Goal: Task Accomplishment & Management: Use online tool/utility

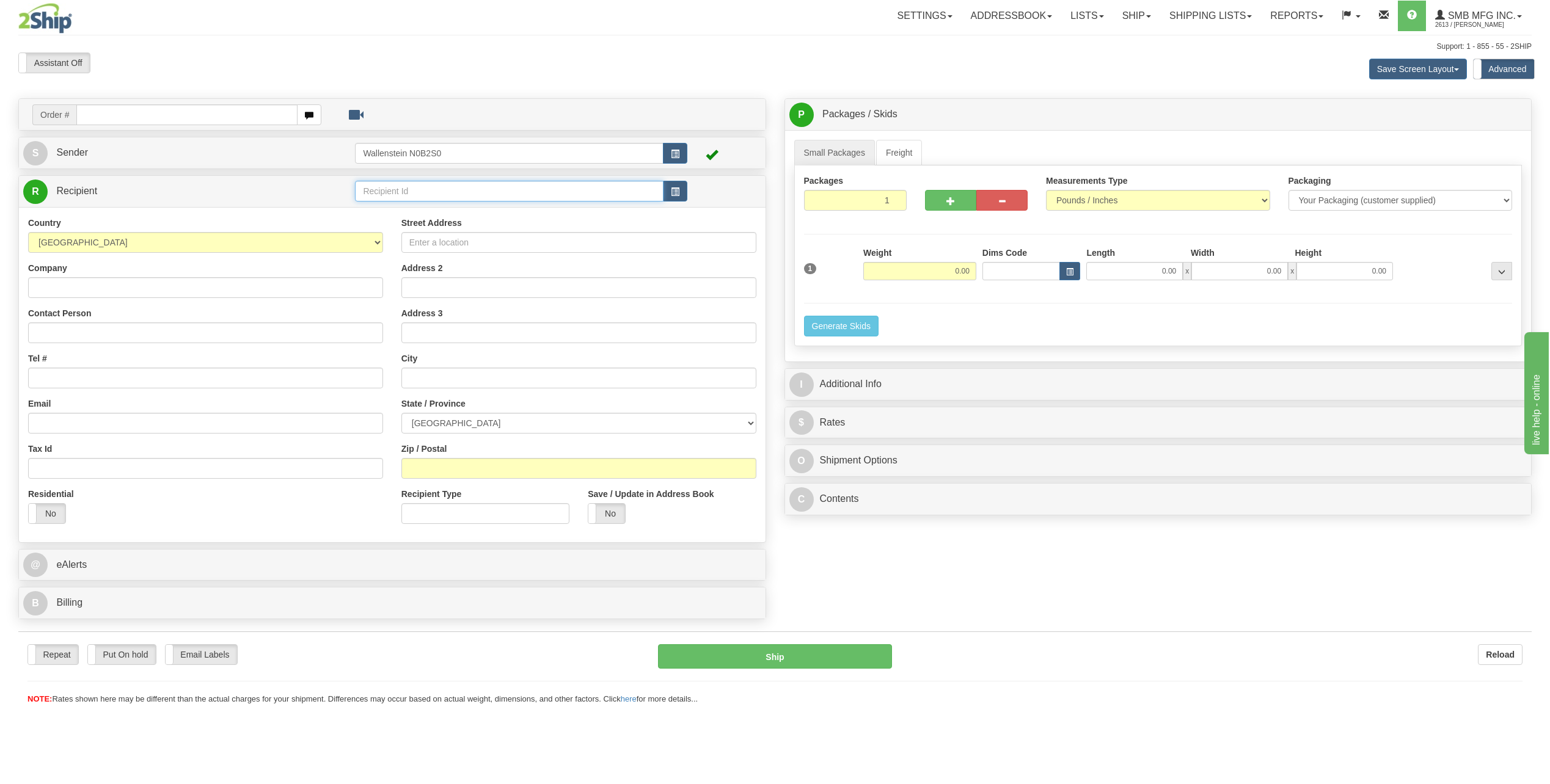
click at [429, 194] on input "text" at bounding box center [509, 191] width 308 height 21
drag, startPoint x: 425, startPoint y: 201, endPoint x: 420, endPoint y: 209, distance: 9.4
click at [420, 209] on body "Training Course Close Toggle navigation Settings Shipping Preferences New Recip…" at bounding box center [775, 392] width 1550 height 784
click at [420, 209] on div "PENN03" at bounding box center [507, 210] width 295 height 12
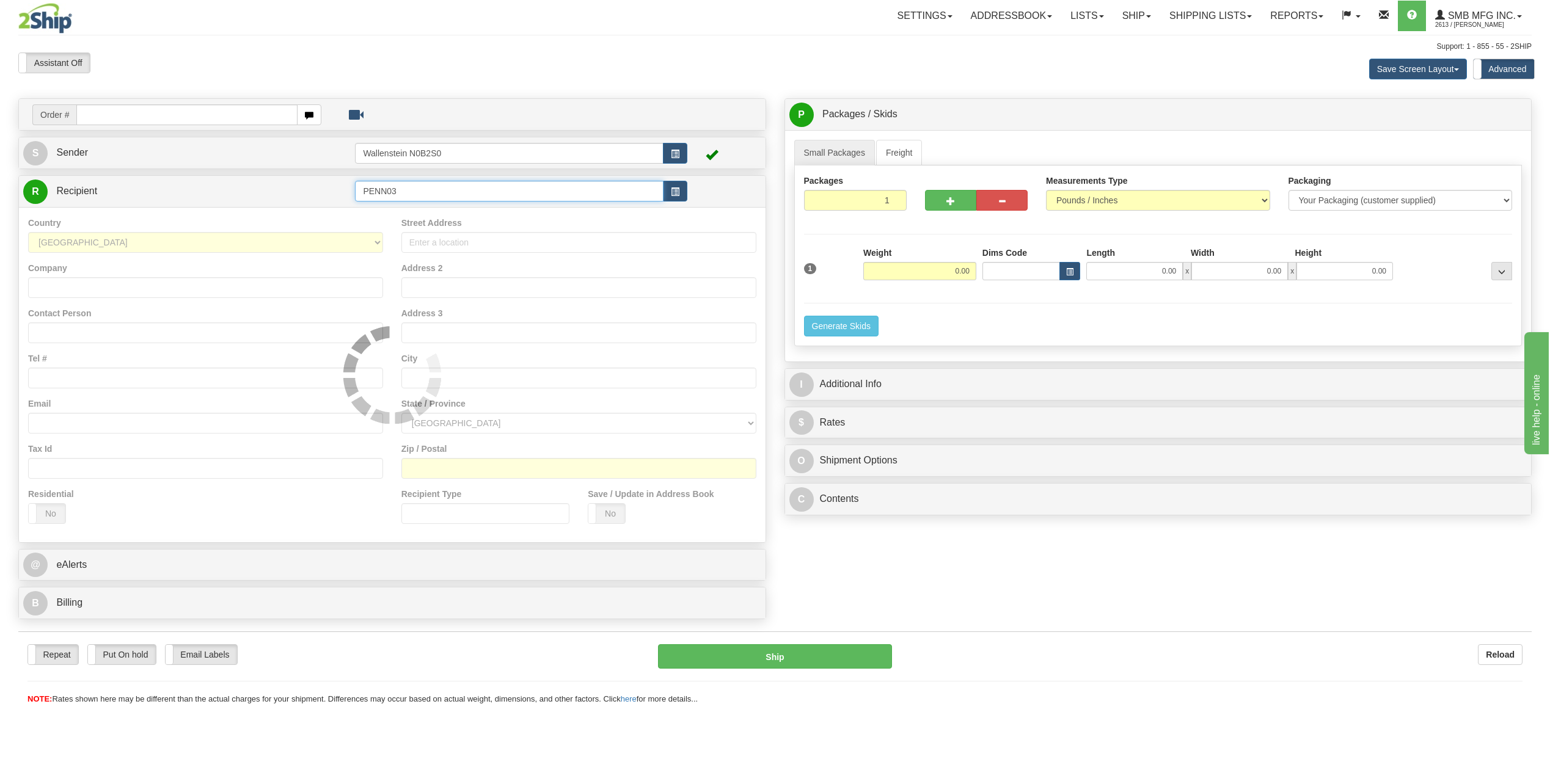
type input "PENN03"
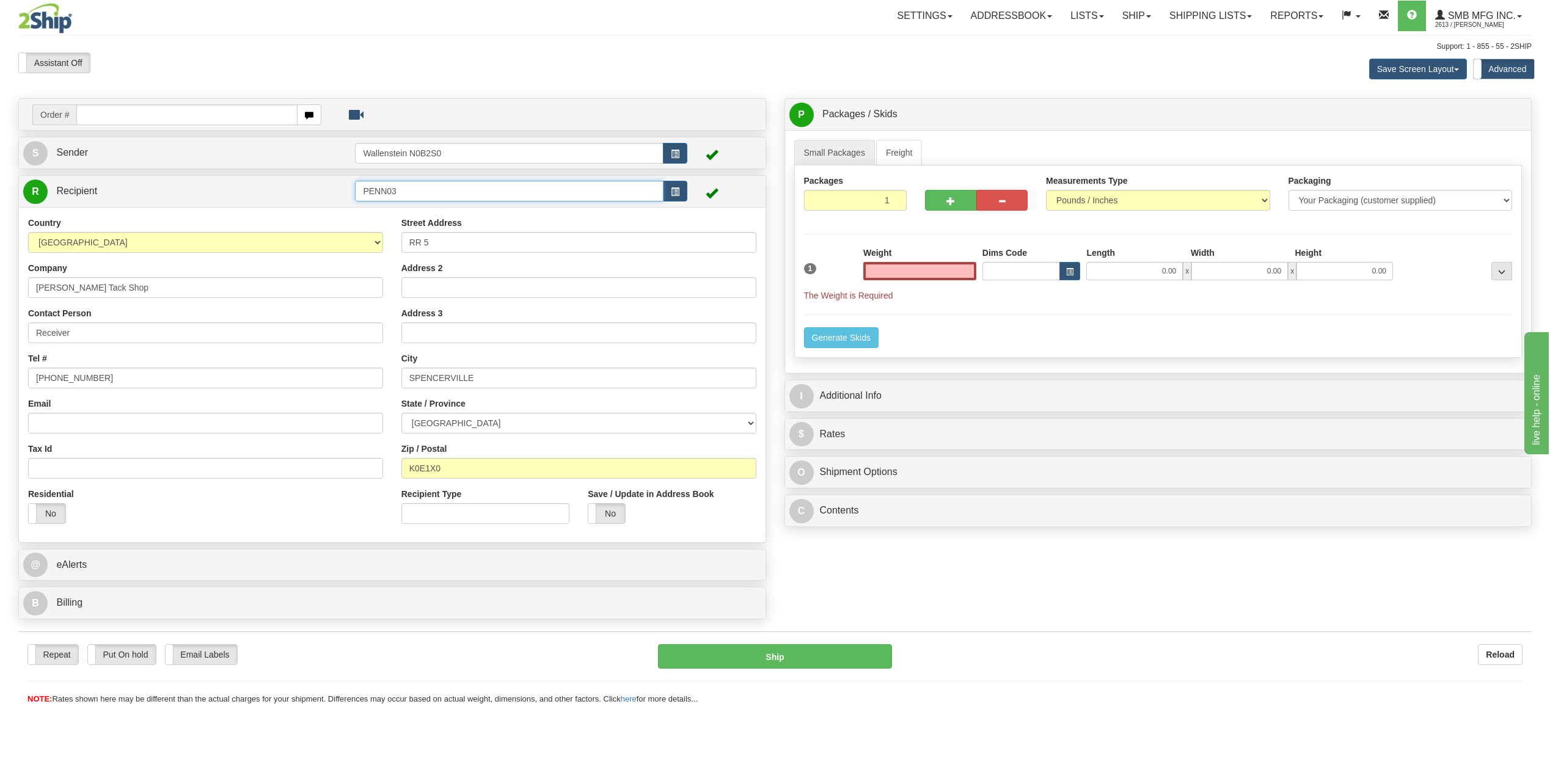
type input "0.00"
click at [423, 187] on input "PENN03" at bounding box center [509, 191] width 308 height 21
click at [446, 230] on div "PENN04" at bounding box center [507, 225] width 297 height 13
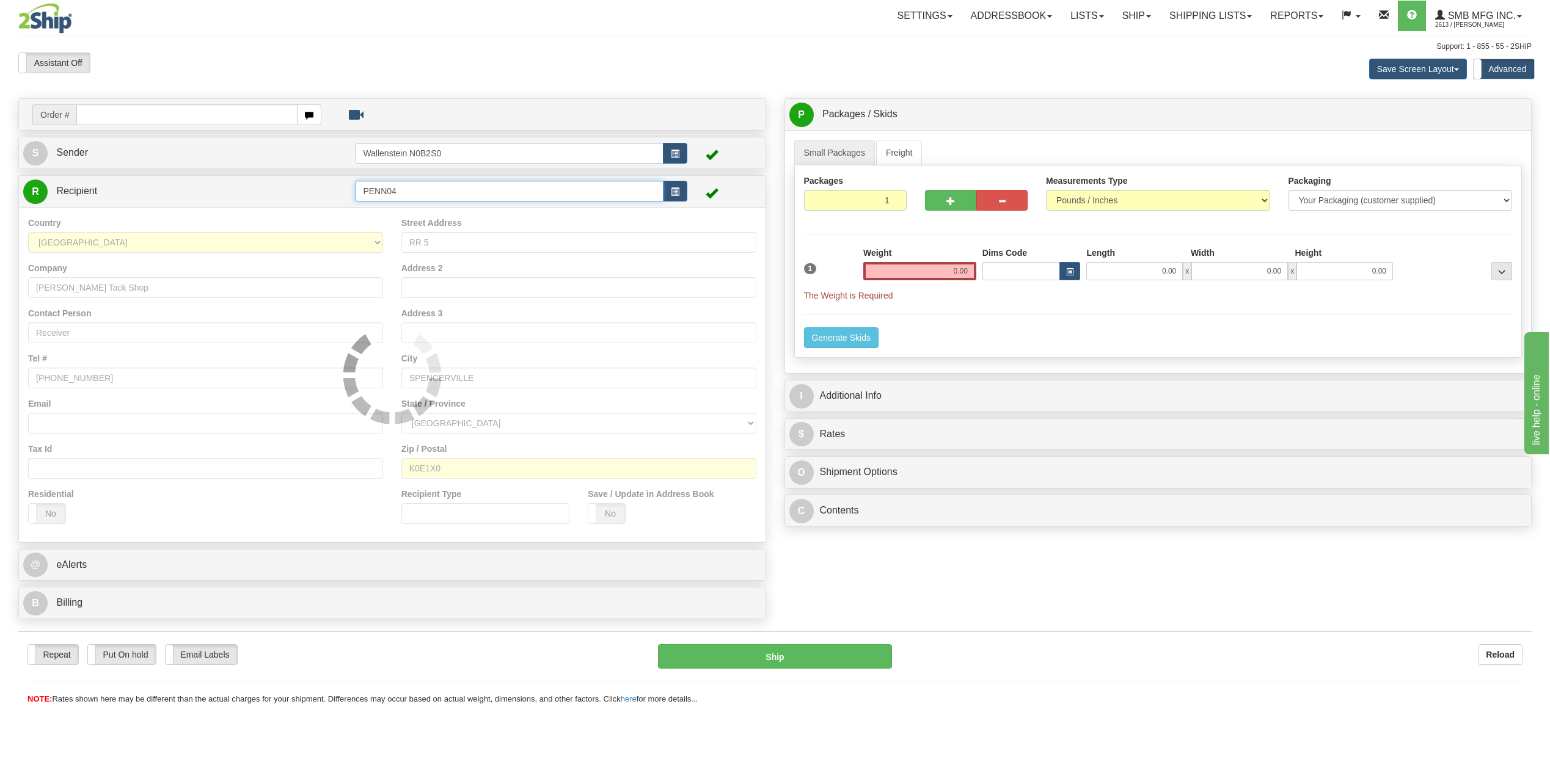
type input "PENN04"
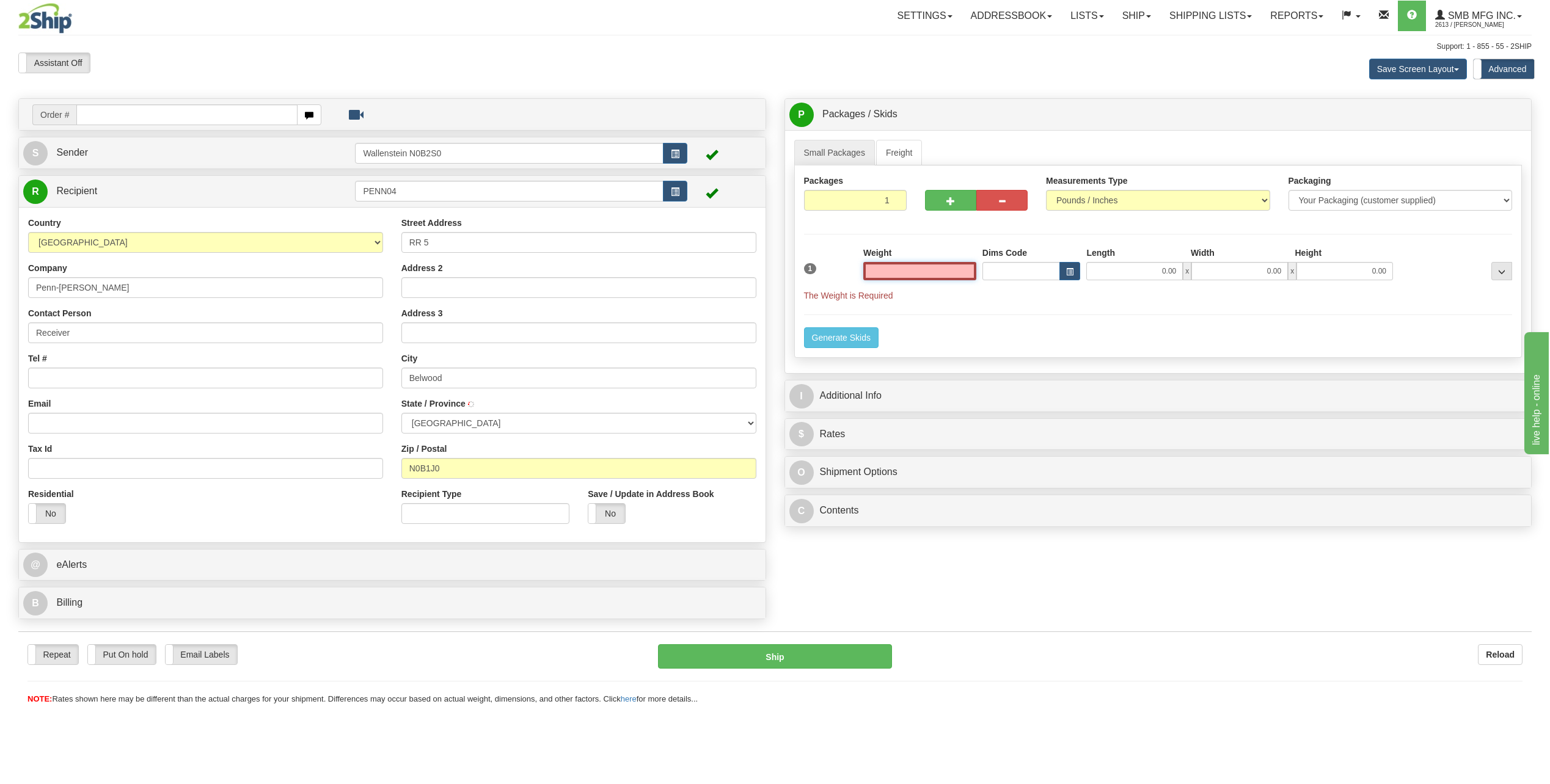
type input "BELWOOD"
type input "0.00"
click at [455, 194] on input "PENN04" at bounding box center [509, 191] width 308 height 21
click at [445, 235] on div "PENNN0" at bounding box center [507, 242] width 297 height 13
type input "PENNN0"
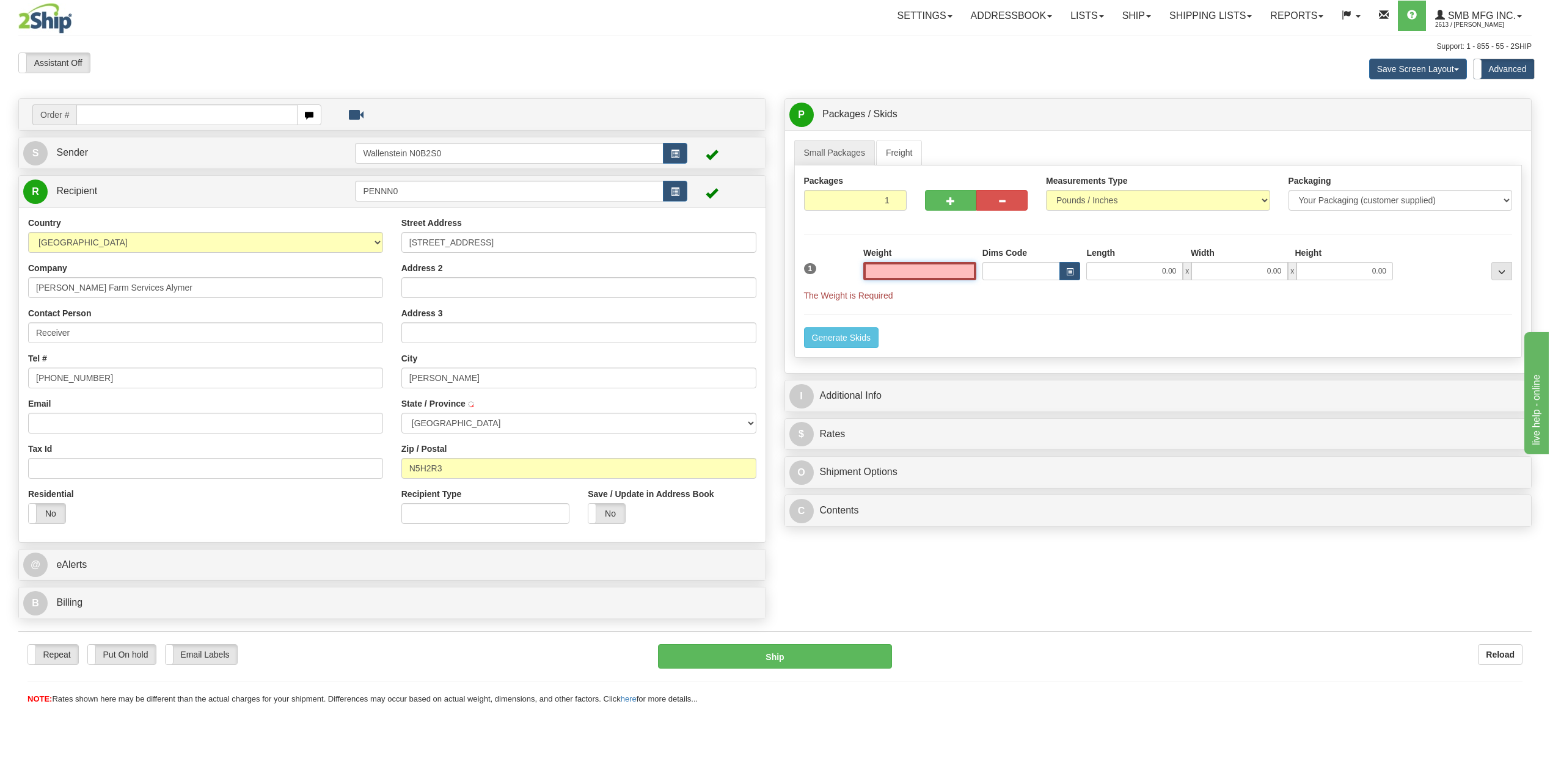
type input "AYLMER"
type input "0.00"
click at [444, 204] on div "R Recipient PENNN0" at bounding box center [393, 192] width 747 height 31
click at [452, 191] on input "PENNN0" at bounding box center [509, 191] width 308 height 21
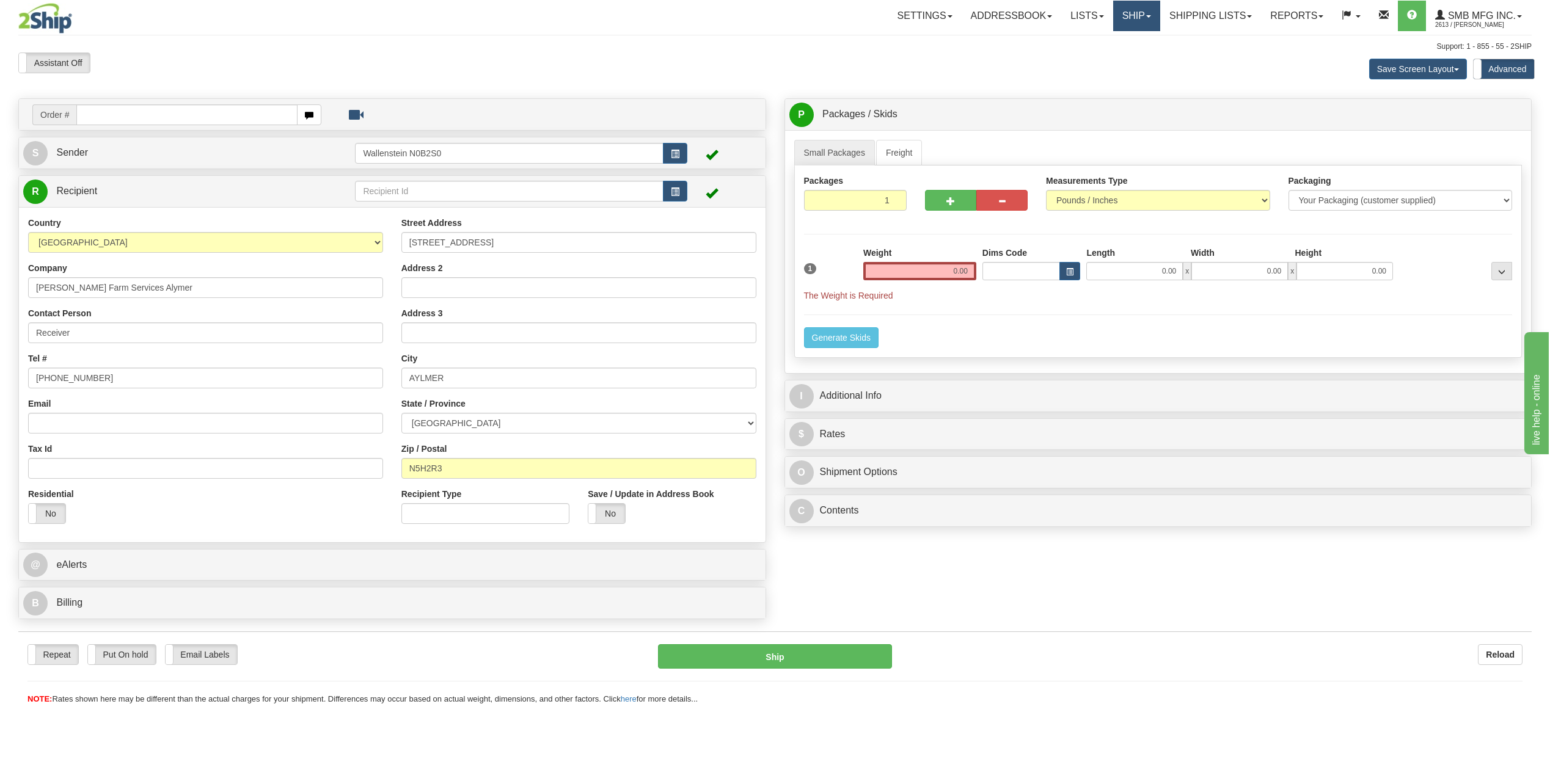
drag, startPoint x: 1138, startPoint y: 22, endPoint x: 1129, endPoint y: 36, distance: 16.6
click at [1138, 22] on link "Ship" at bounding box center [1137, 16] width 47 height 31
click at [1112, 44] on link "Ship Screen" at bounding box center [1103, 43] width 111 height 16
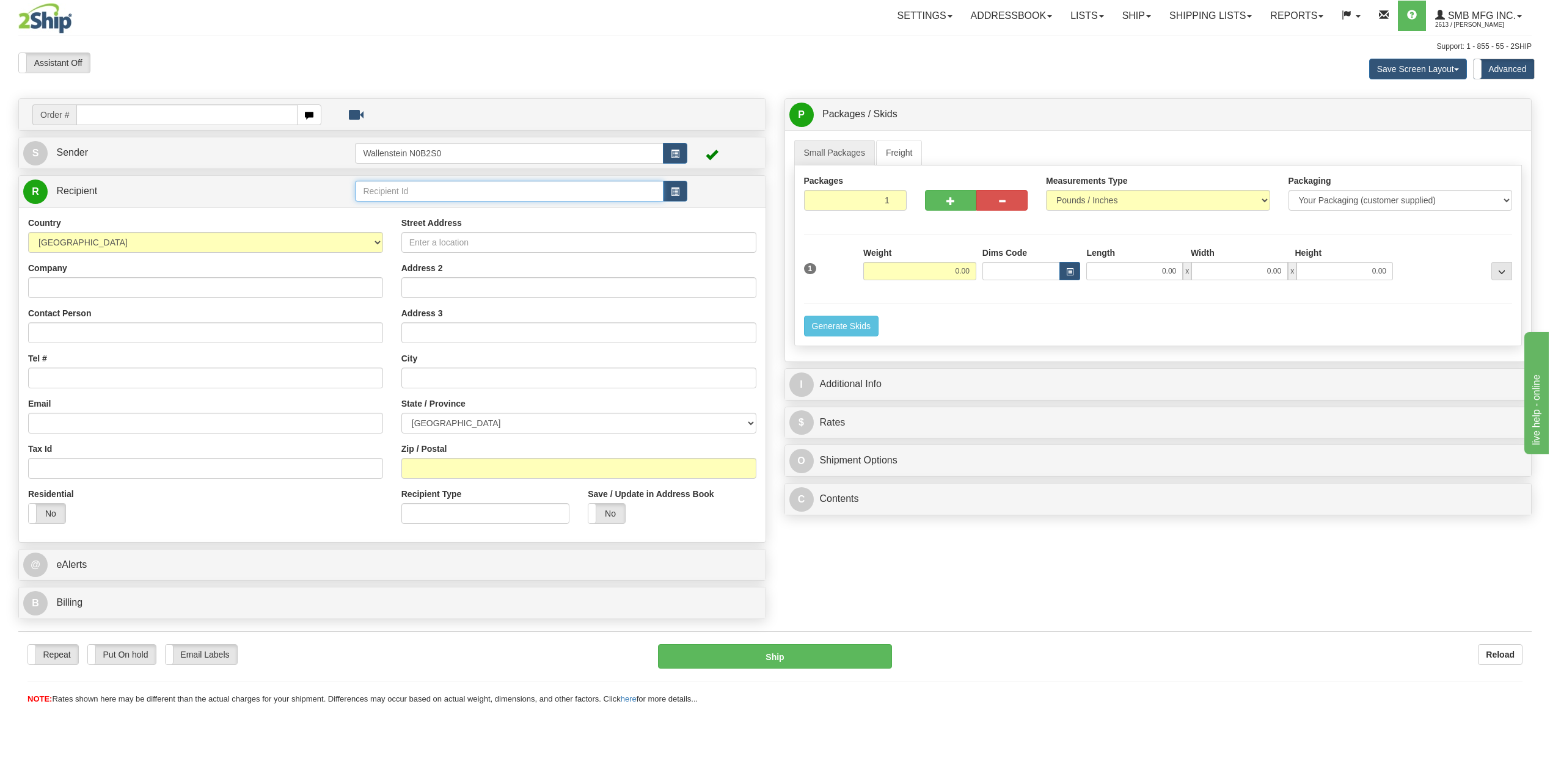
click at [413, 185] on input "text" at bounding box center [509, 191] width 308 height 21
click at [446, 242] on input "Street Address" at bounding box center [578, 242] width 355 height 21
type input "[STREET_ADDRESS][PERSON_NAME]"
type input "Blumenort"
select select "MB"
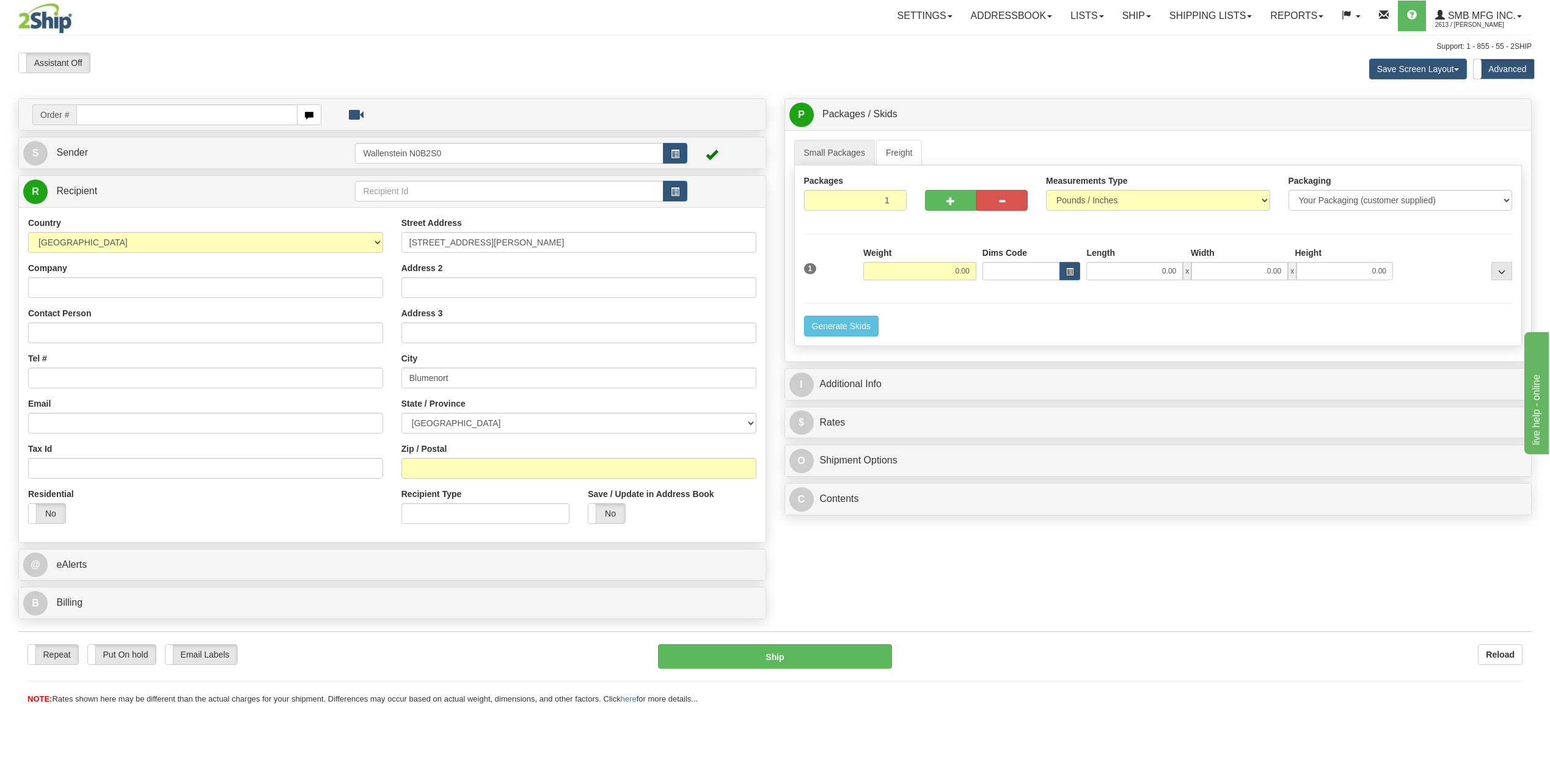
type input "R0A 0C1"
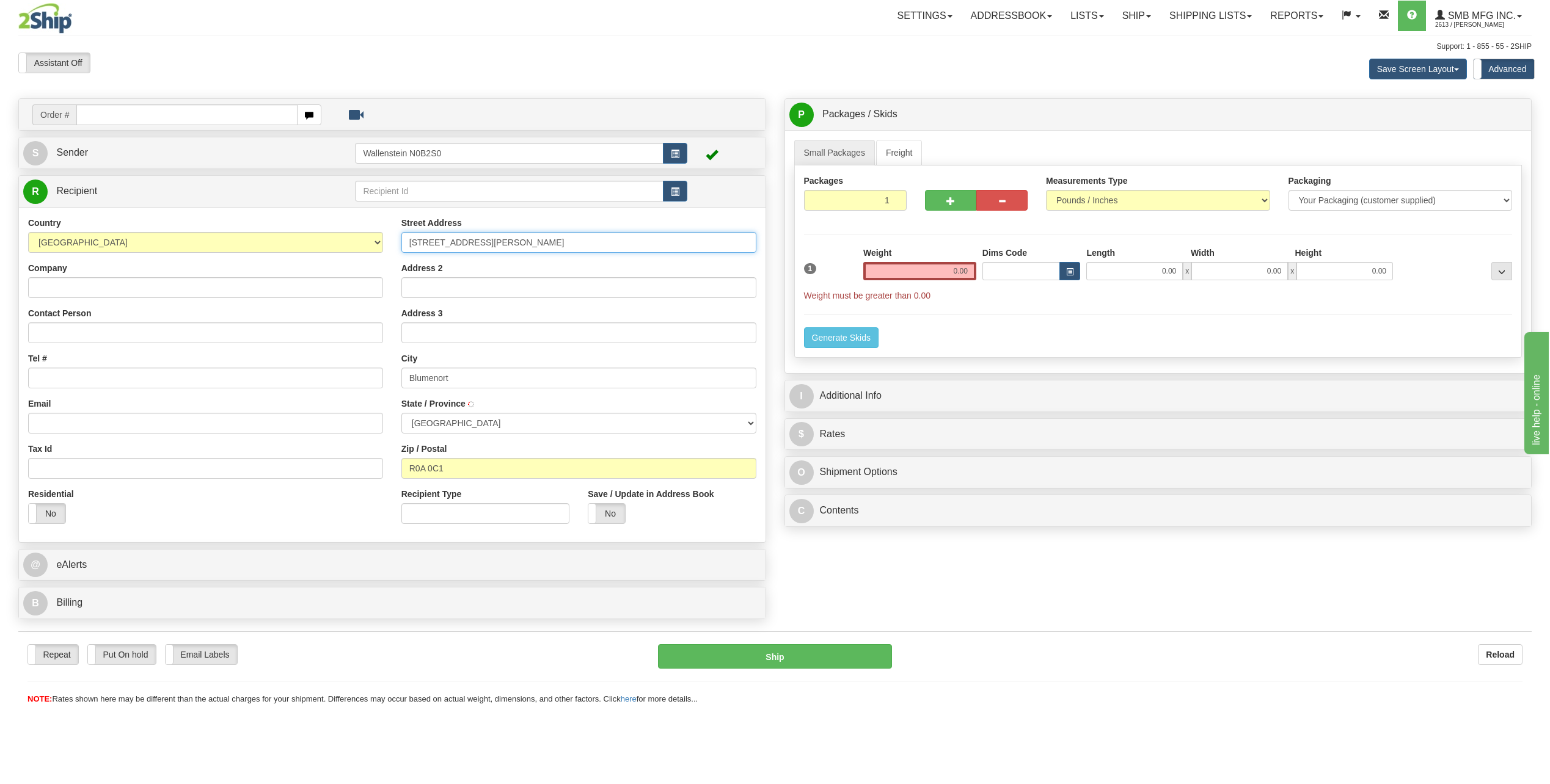
type input "BLUMENORT"
click at [58, 287] on input "Company" at bounding box center [205, 288] width 355 height 21
type input "penner"
click at [917, 280] on div "Weight 0.00" at bounding box center [919, 268] width 119 height 43
click at [922, 273] on input "0.00" at bounding box center [920, 270] width 113 height 18
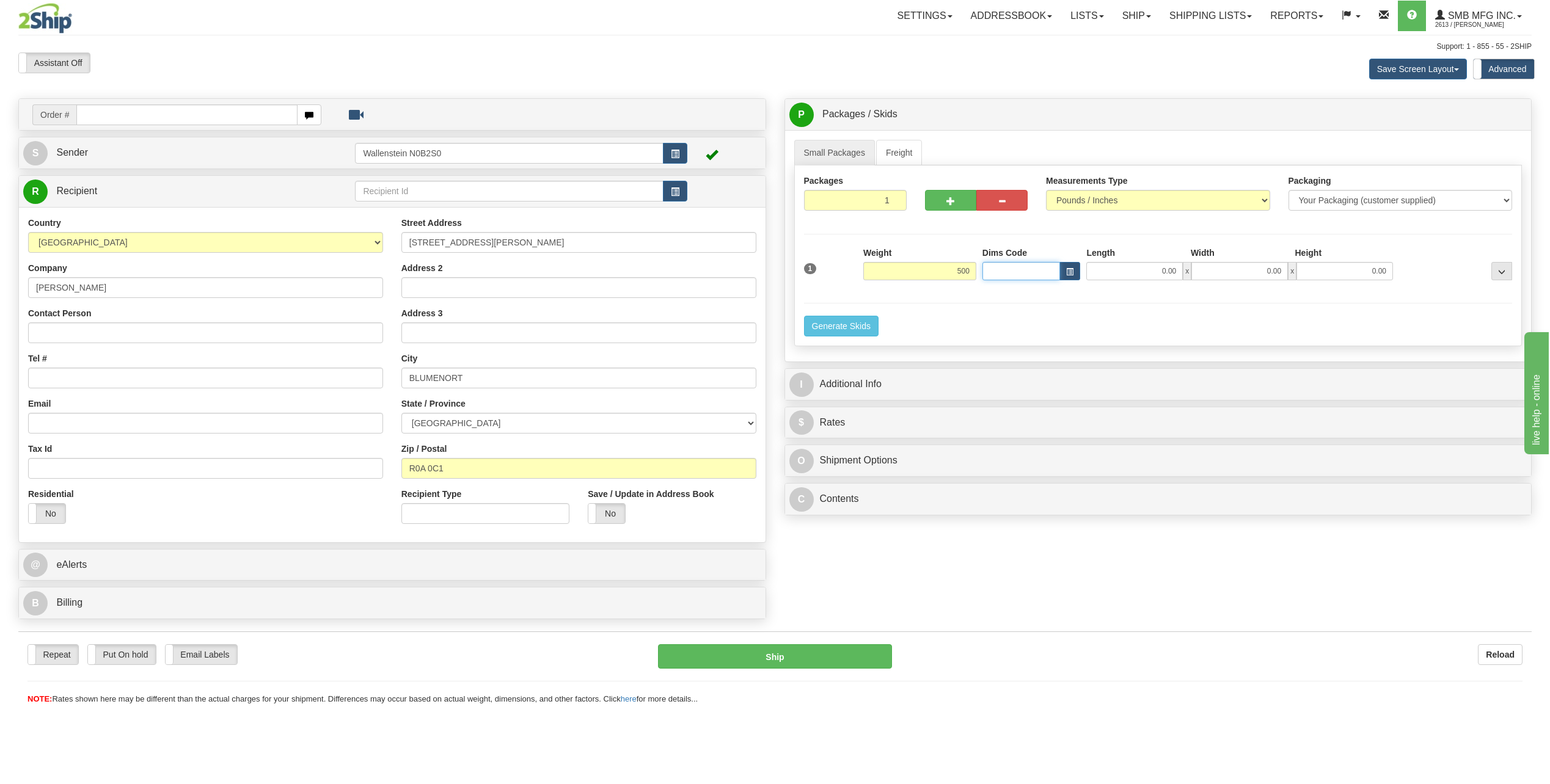
type input "500.00"
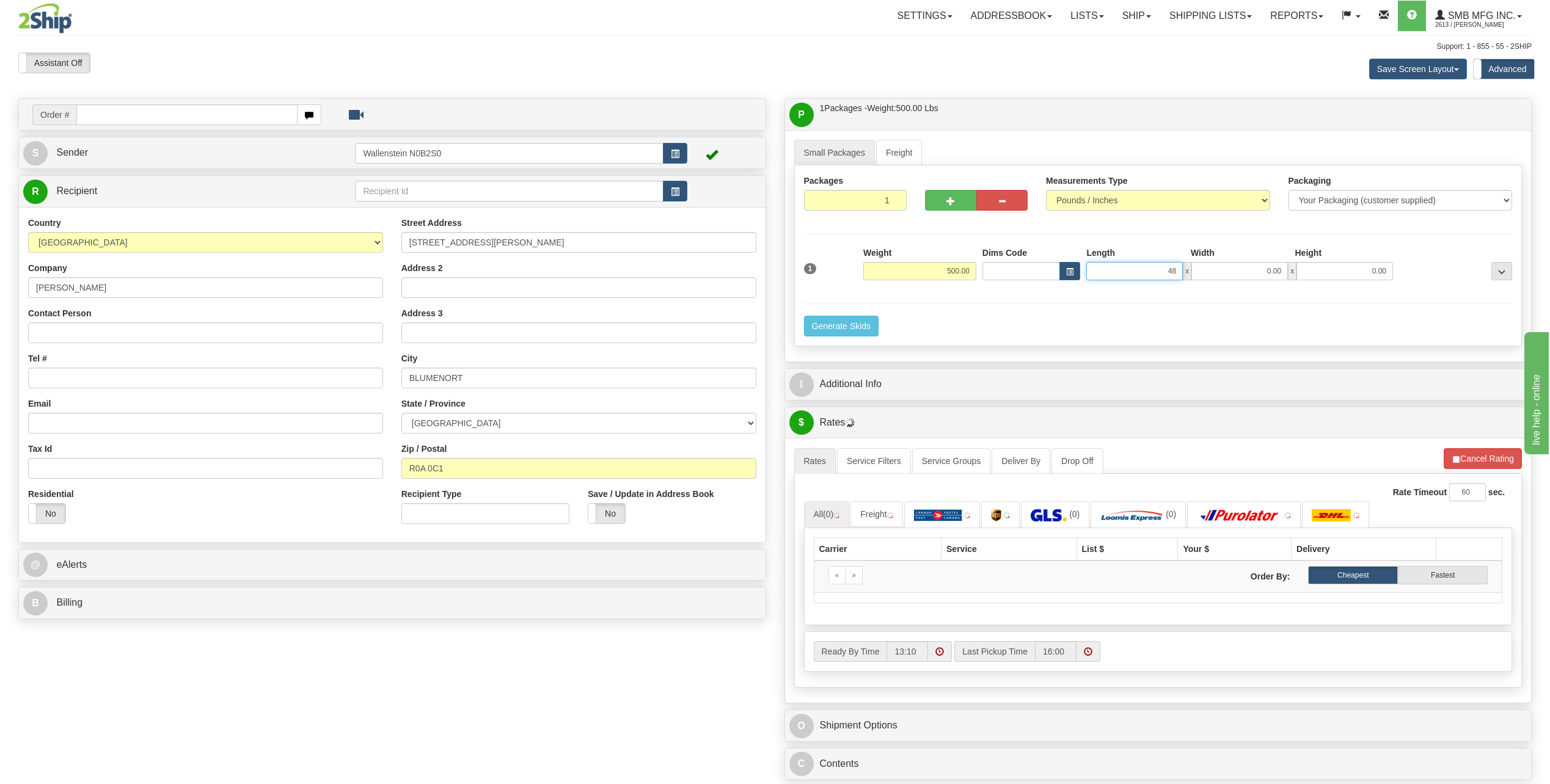
type input "48.00"
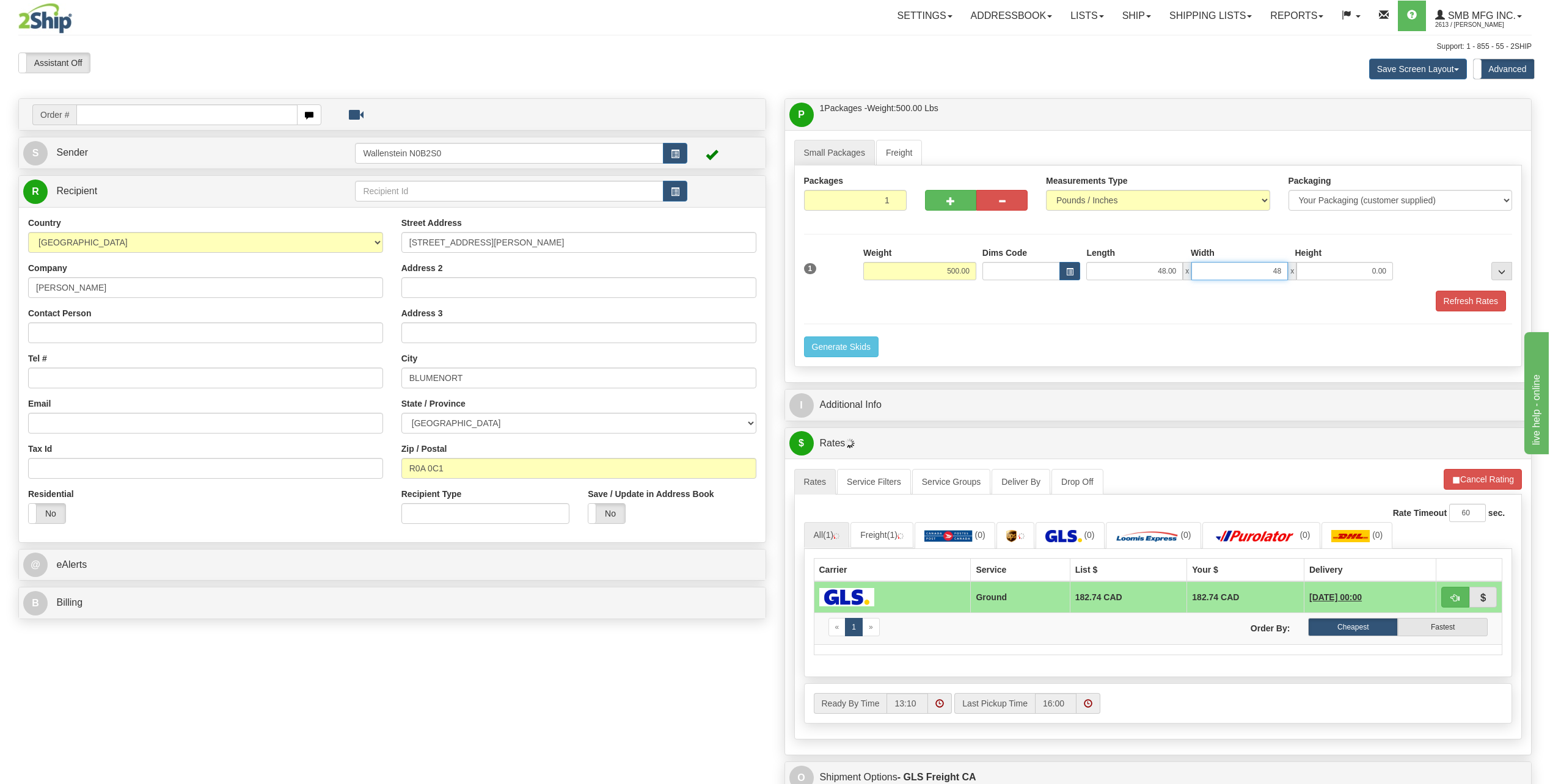
type input "48.00"
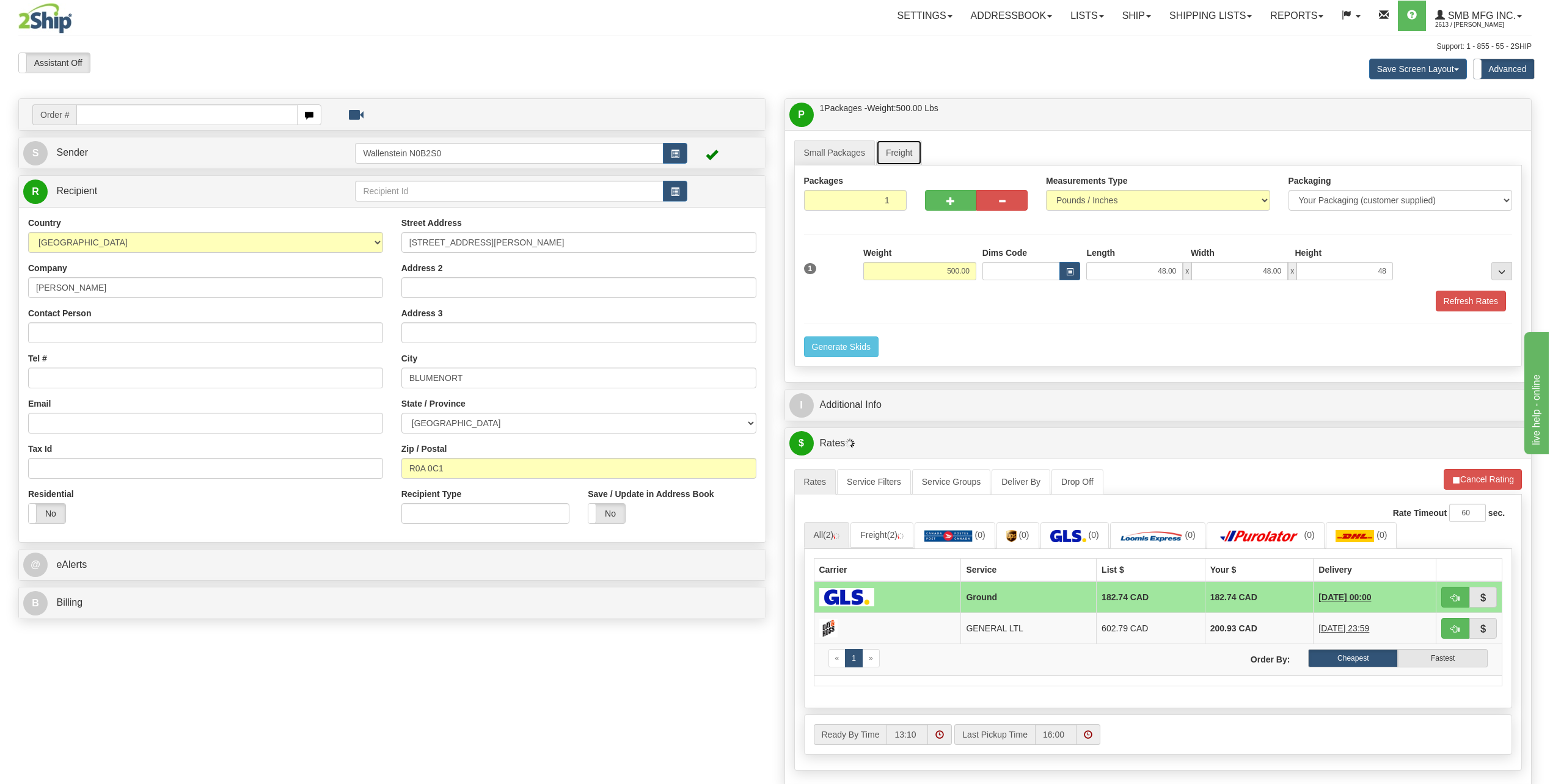
type input "48.00"
click at [911, 159] on link "Freight" at bounding box center [898, 152] width 46 height 25
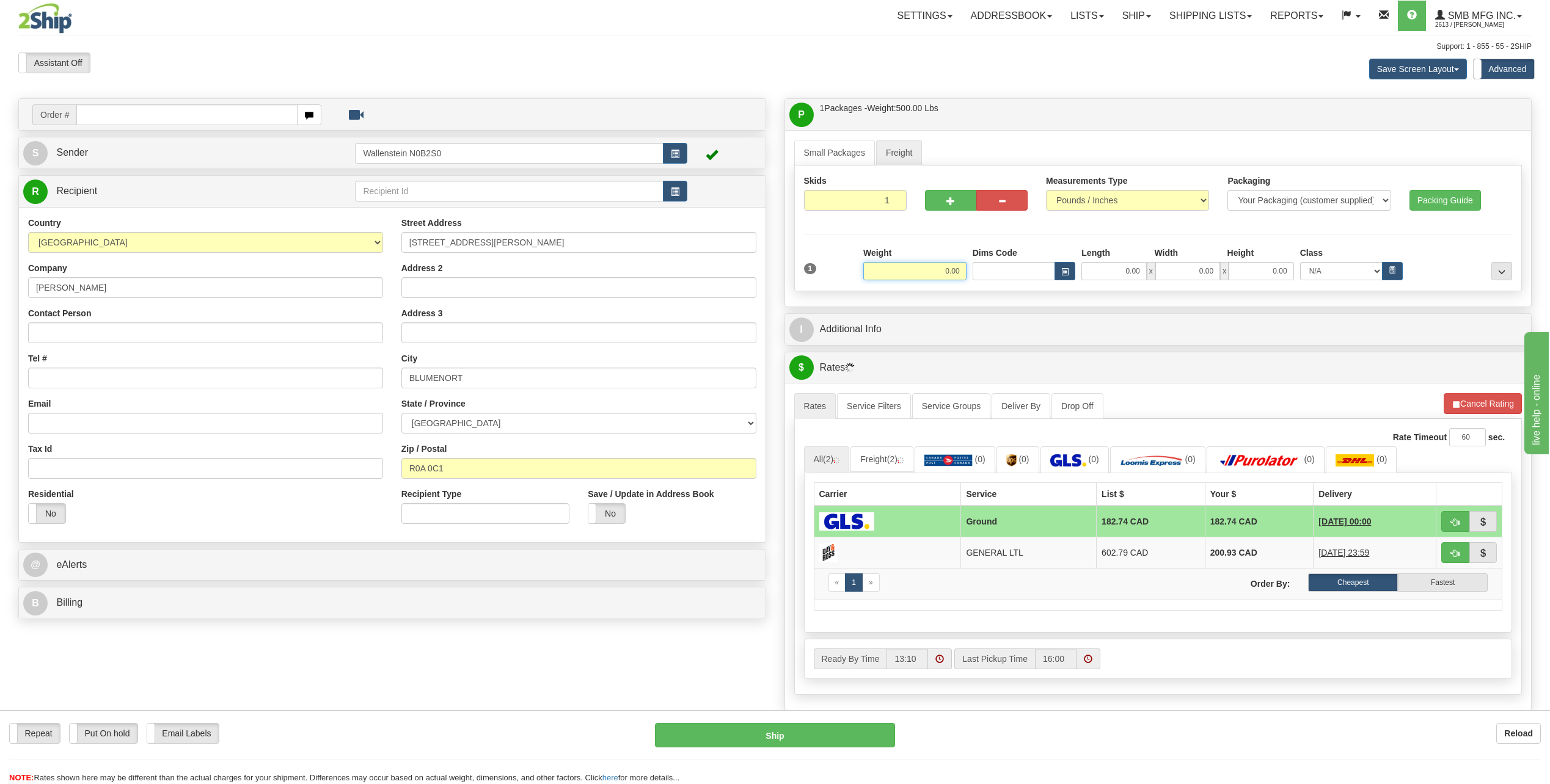
click at [948, 271] on input "0.00" at bounding box center [915, 270] width 103 height 18
type input "500.00"
type input "48.00"
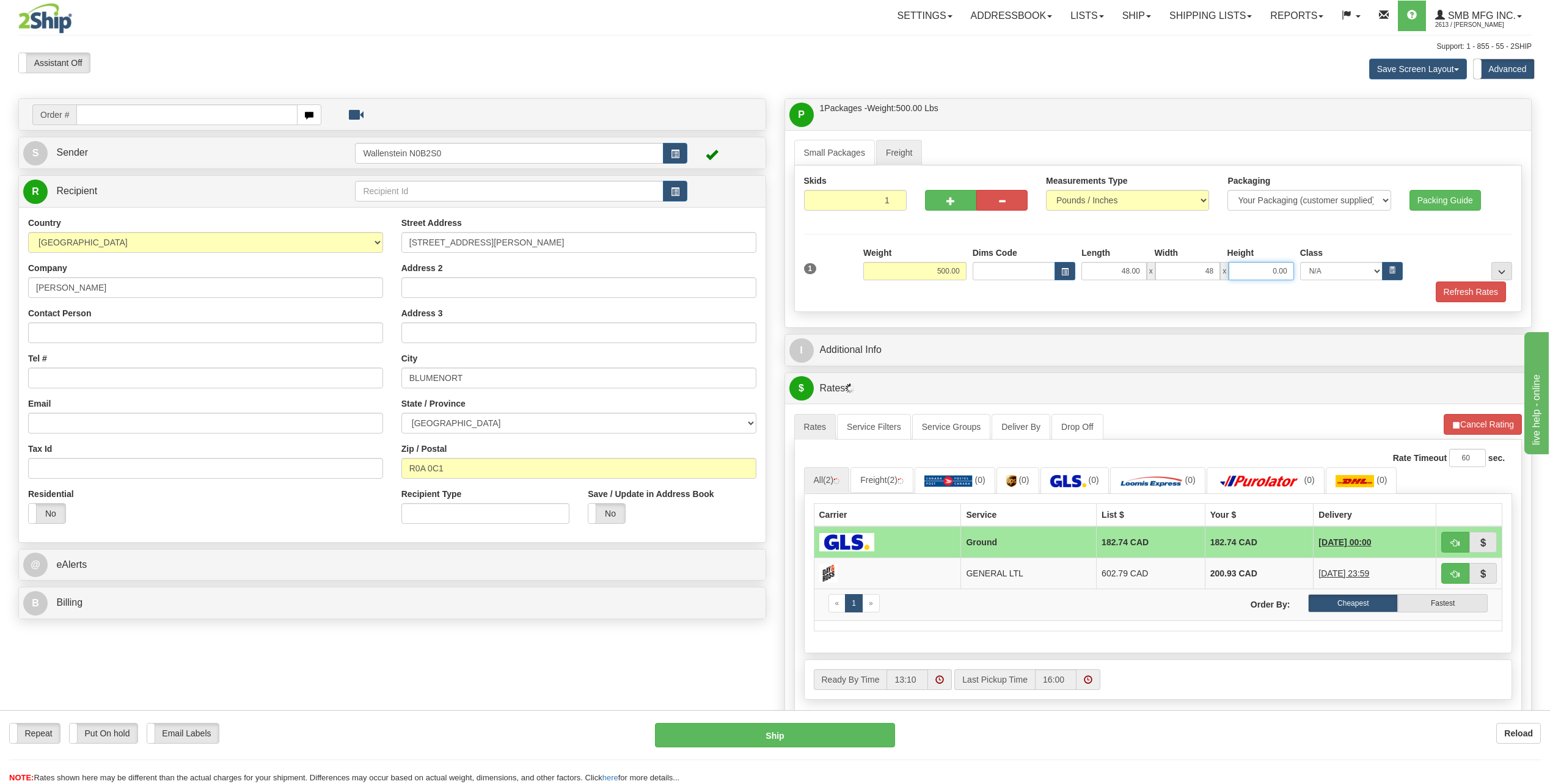
type input "48.00"
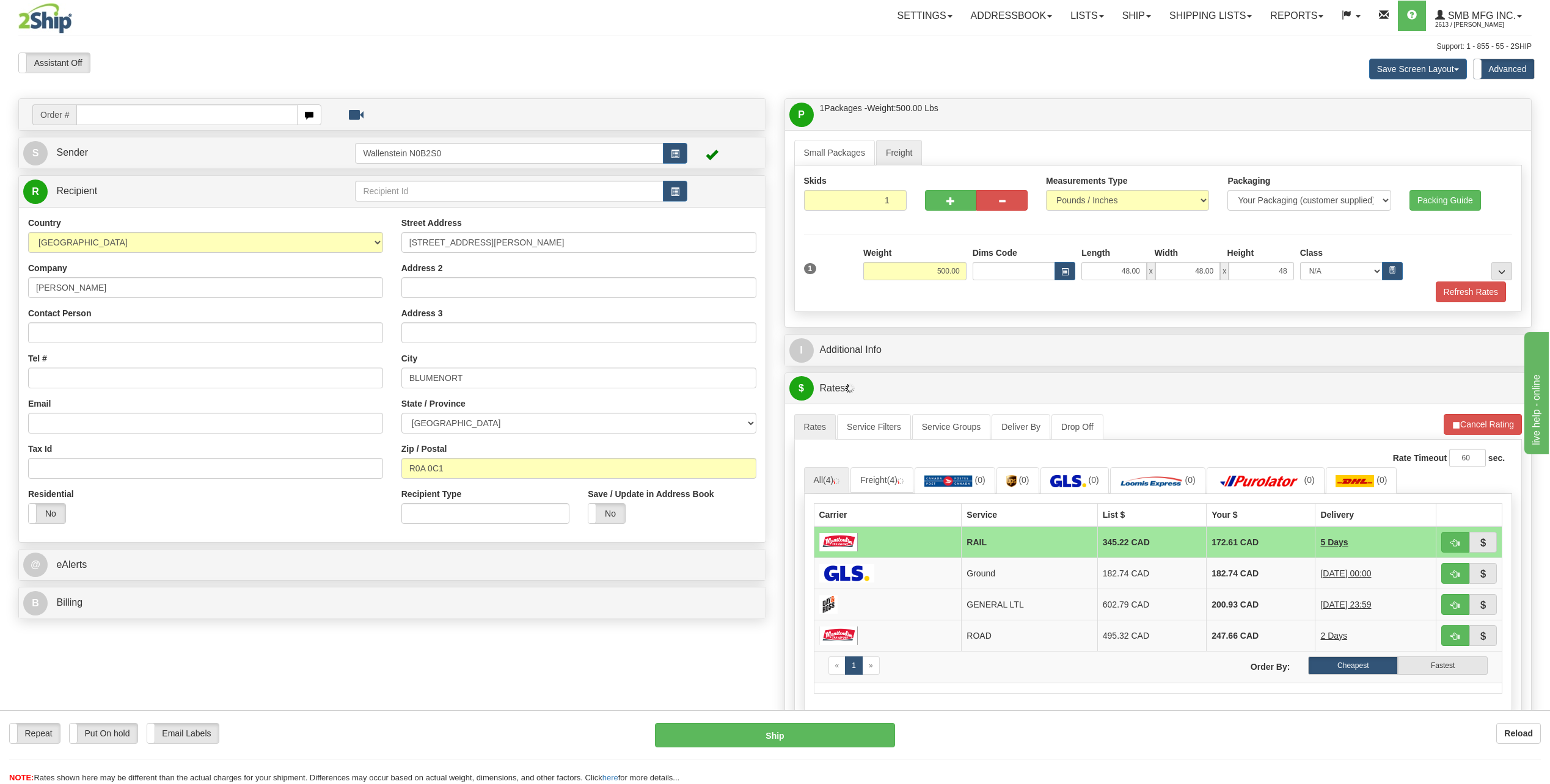
type input "48.00"
drag, startPoint x: 501, startPoint y: 380, endPoint x: 393, endPoint y: 392, distance: 108.7
click at [393, 392] on div "Street Address 10 Penner Drive Address 2 Address 3 City BLUMENORT State / Provi…" at bounding box center [579, 375] width 373 height 317
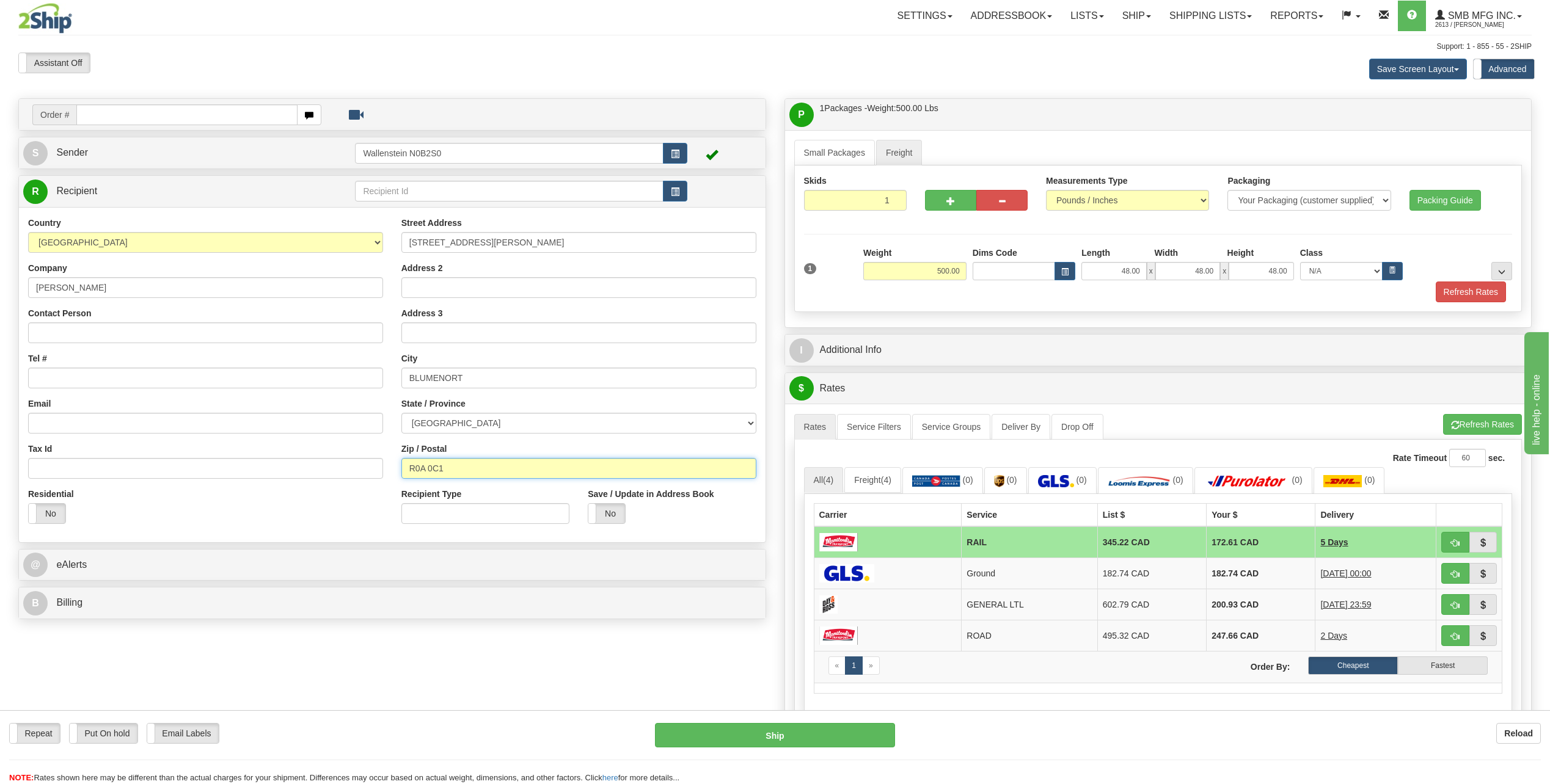
drag, startPoint x: 466, startPoint y: 471, endPoint x: 399, endPoint y: 475, distance: 67.1
click at [399, 475] on div "Street Address 10 Penner Drive Address 2 Address 3 City BLUMENORT State / Provi…" at bounding box center [579, 375] width 373 height 317
click at [1464, 421] on button "Refresh Rates" at bounding box center [1482, 425] width 79 height 21
click at [1129, 19] on link "Ship" at bounding box center [1137, 16] width 47 height 31
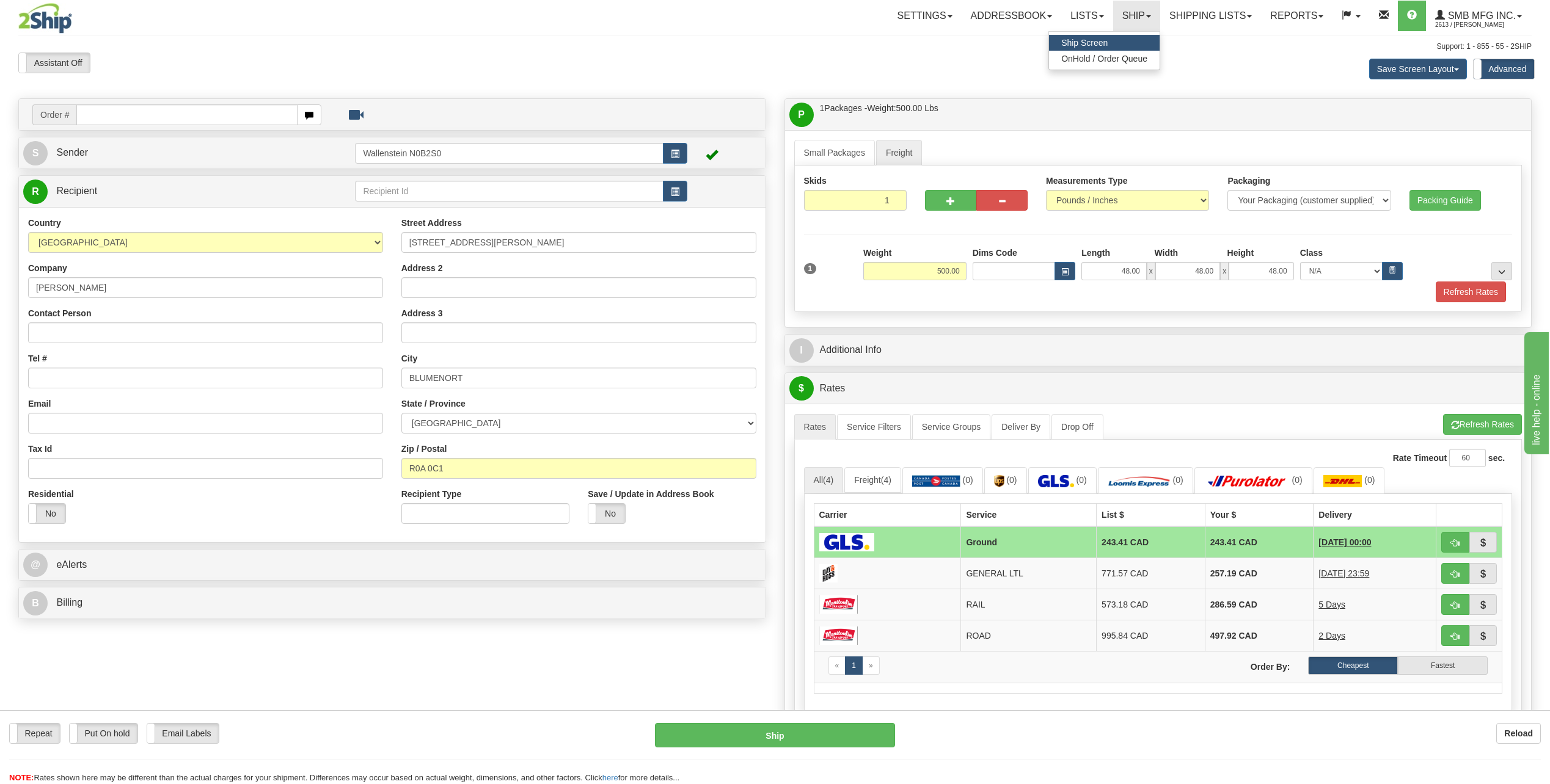
click at [1096, 44] on span "Ship Screen" at bounding box center [1083, 42] width 46 height 10
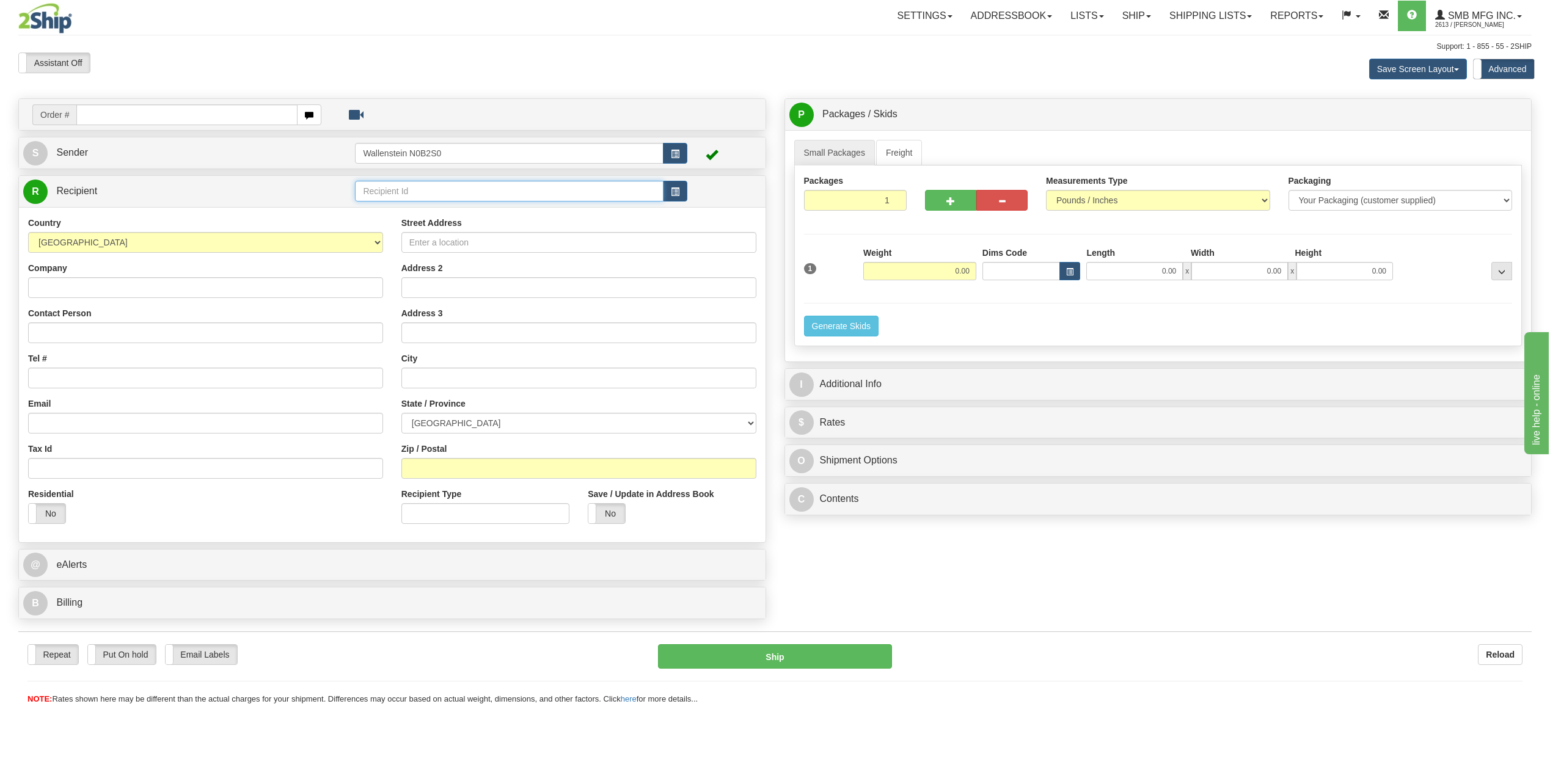
click at [415, 190] on input "text" at bounding box center [509, 191] width 308 height 21
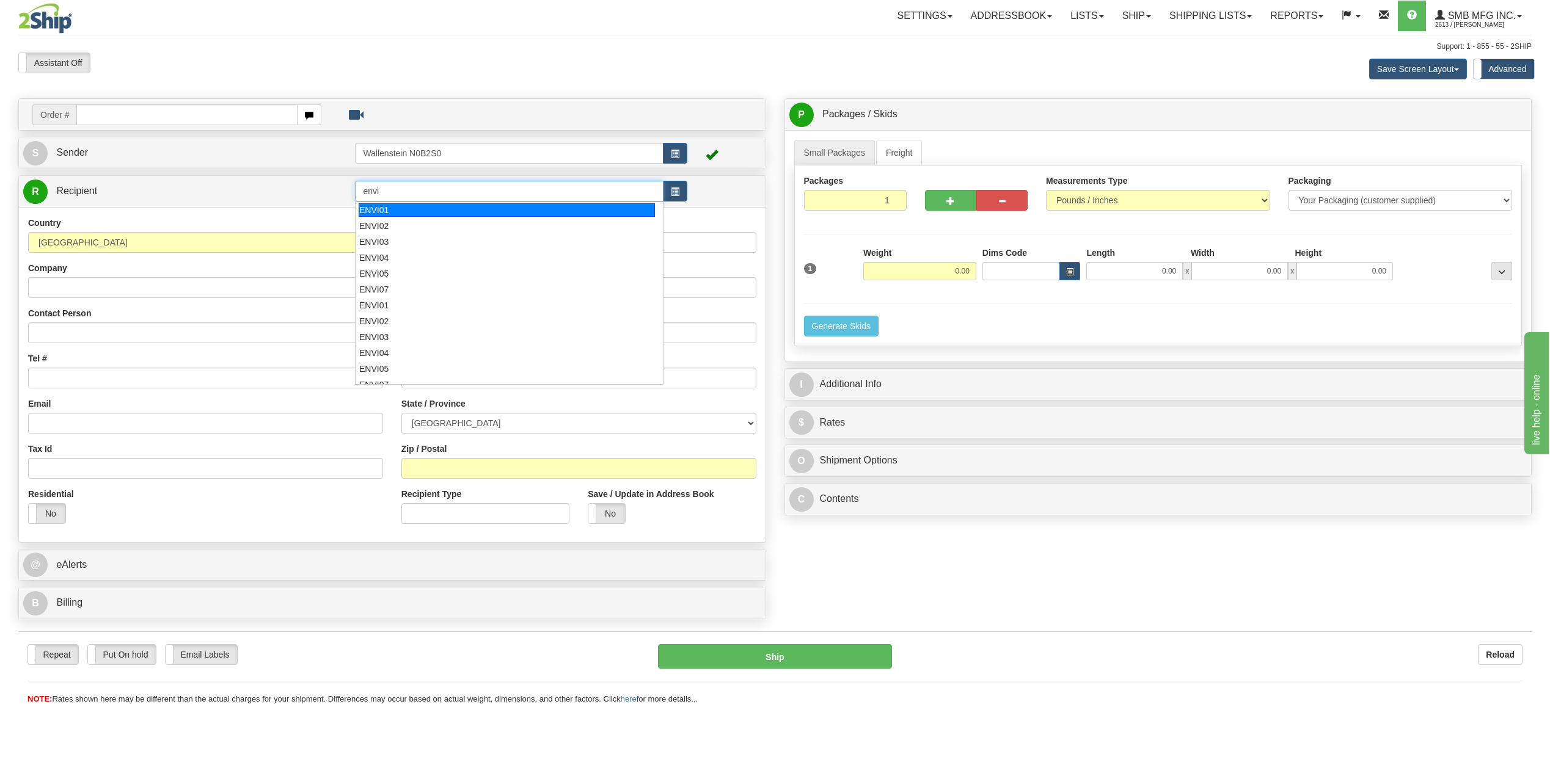
click at [417, 205] on div "ENVI01" at bounding box center [507, 209] width 297 height 13
type input "ENVI01"
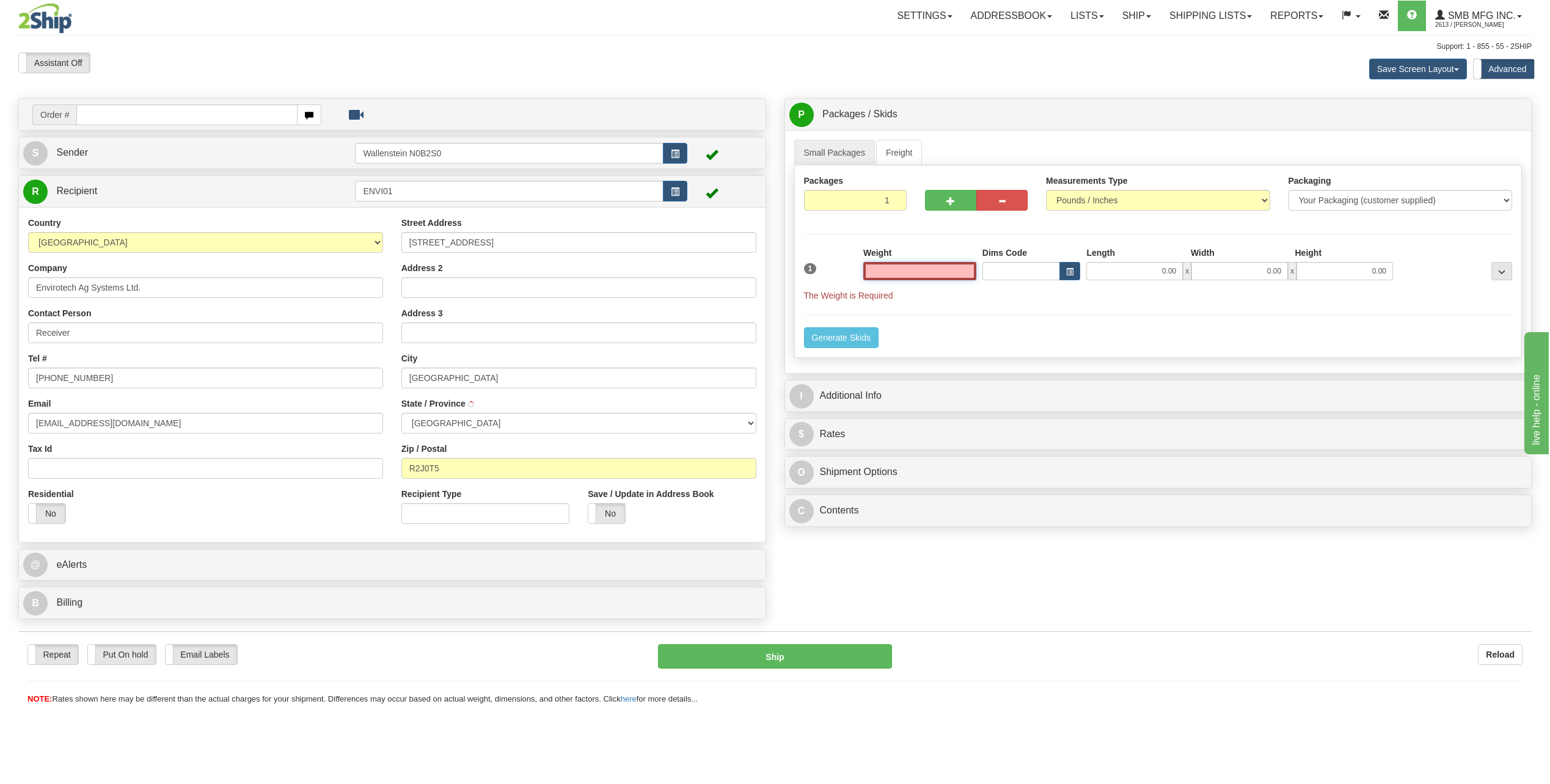
type input "WINNIPEG"
type input "500.00"
click at [1130, 272] on input "0.00" at bounding box center [1134, 270] width 97 height 18
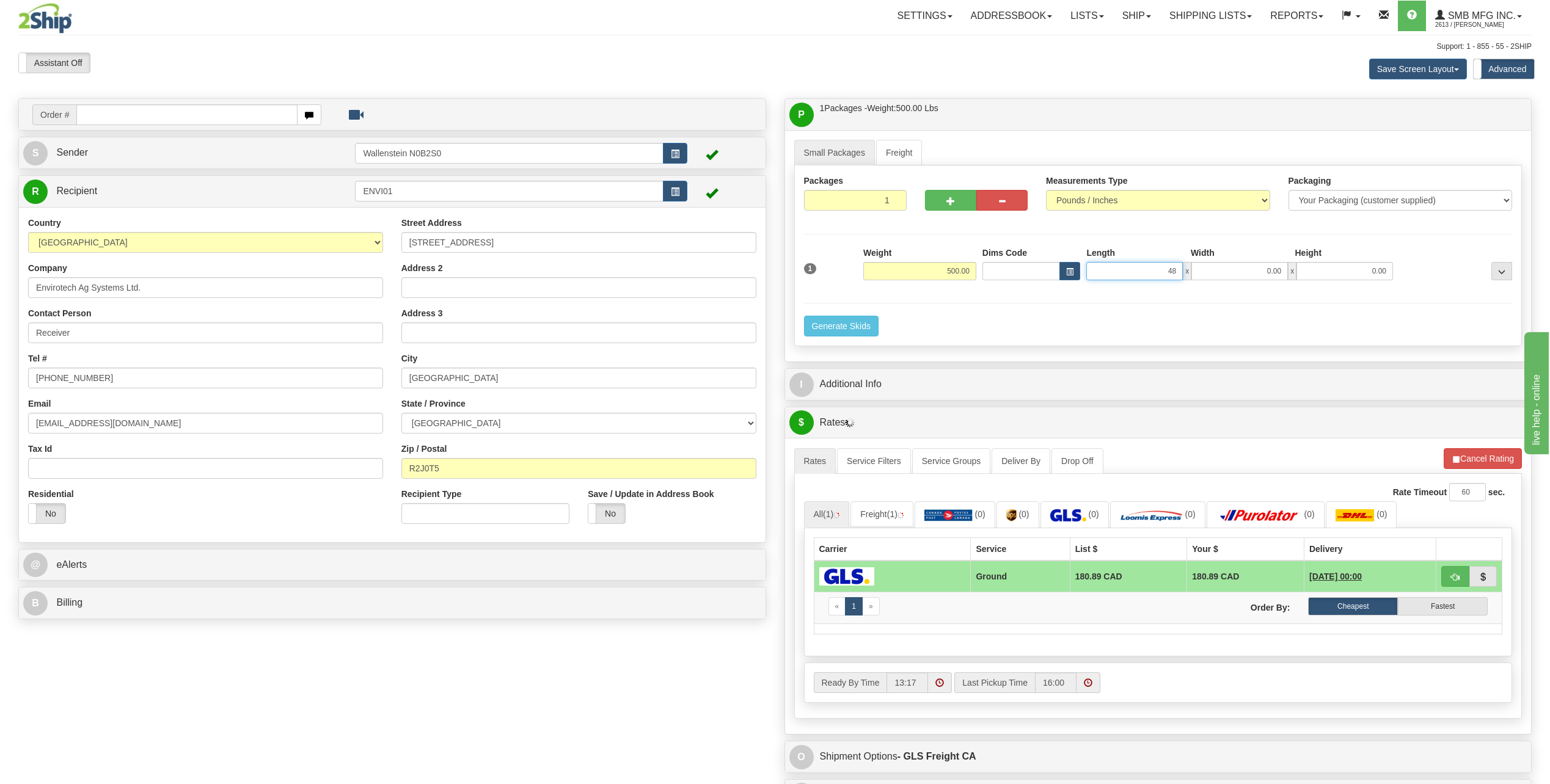
type input "48.00"
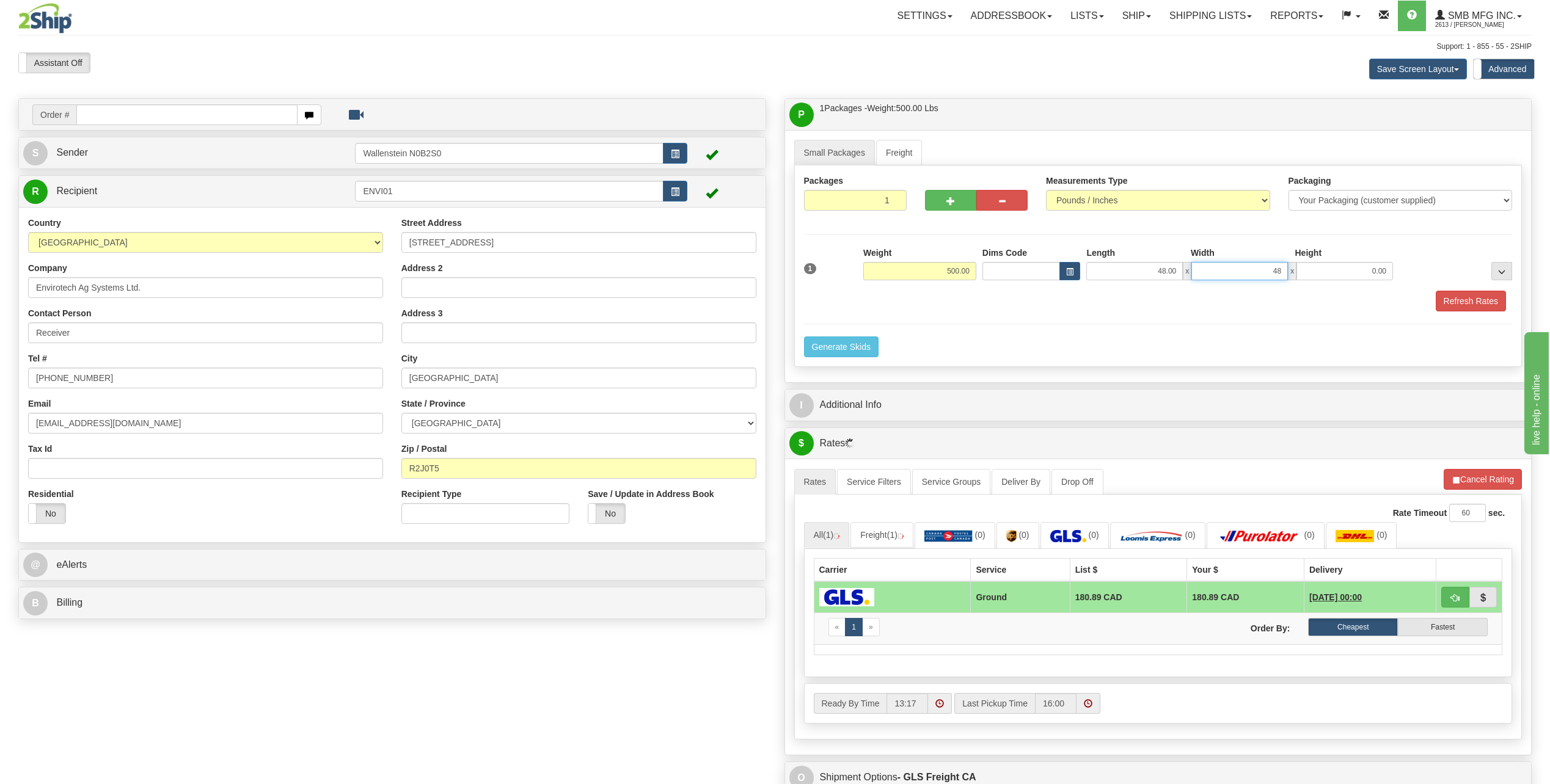
type input "48.00"
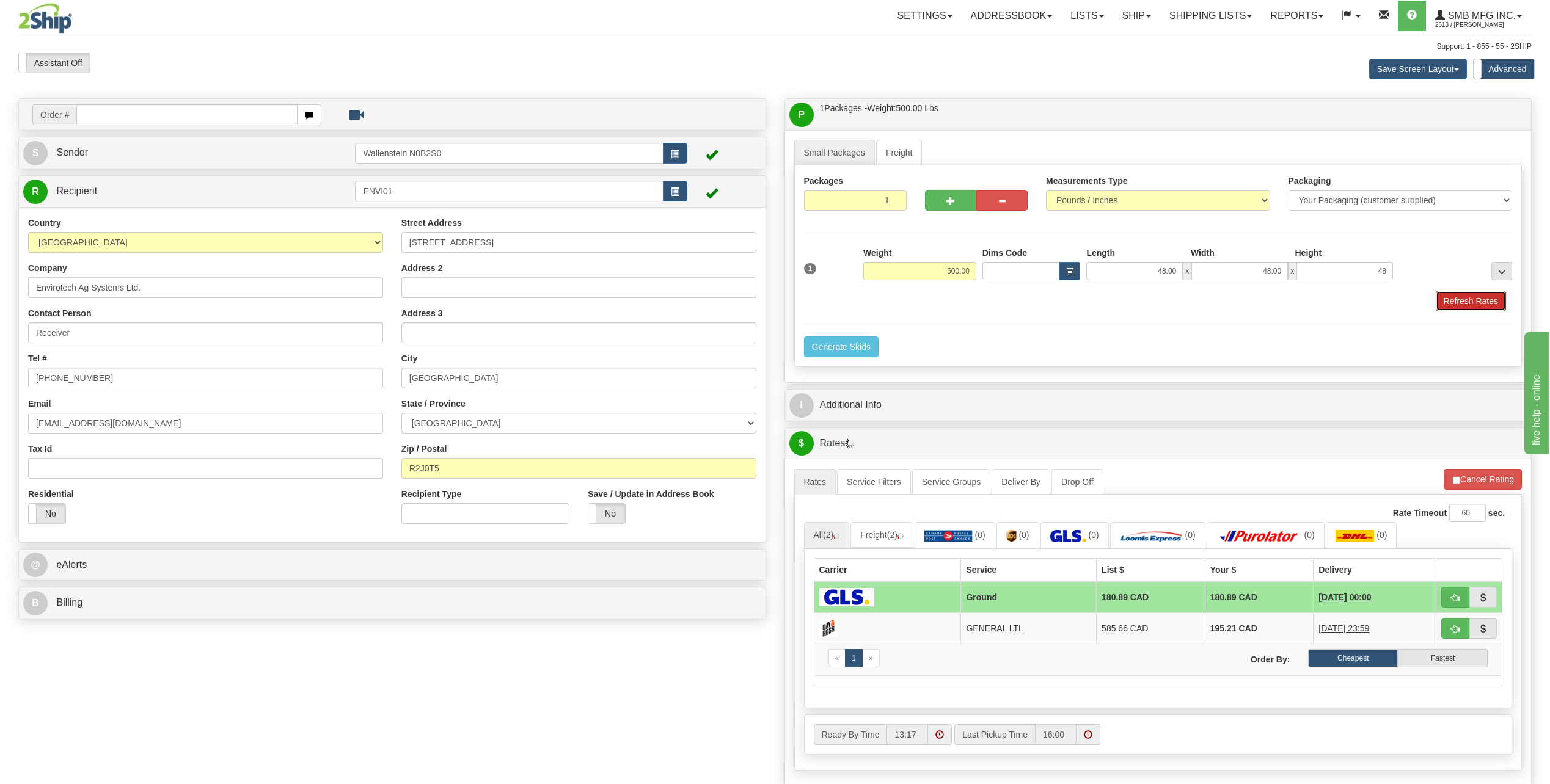
type input "48.00"
click at [1462, 302] on button "Refresh Rates" at bounding box center [1471, 301] width 71 height 21
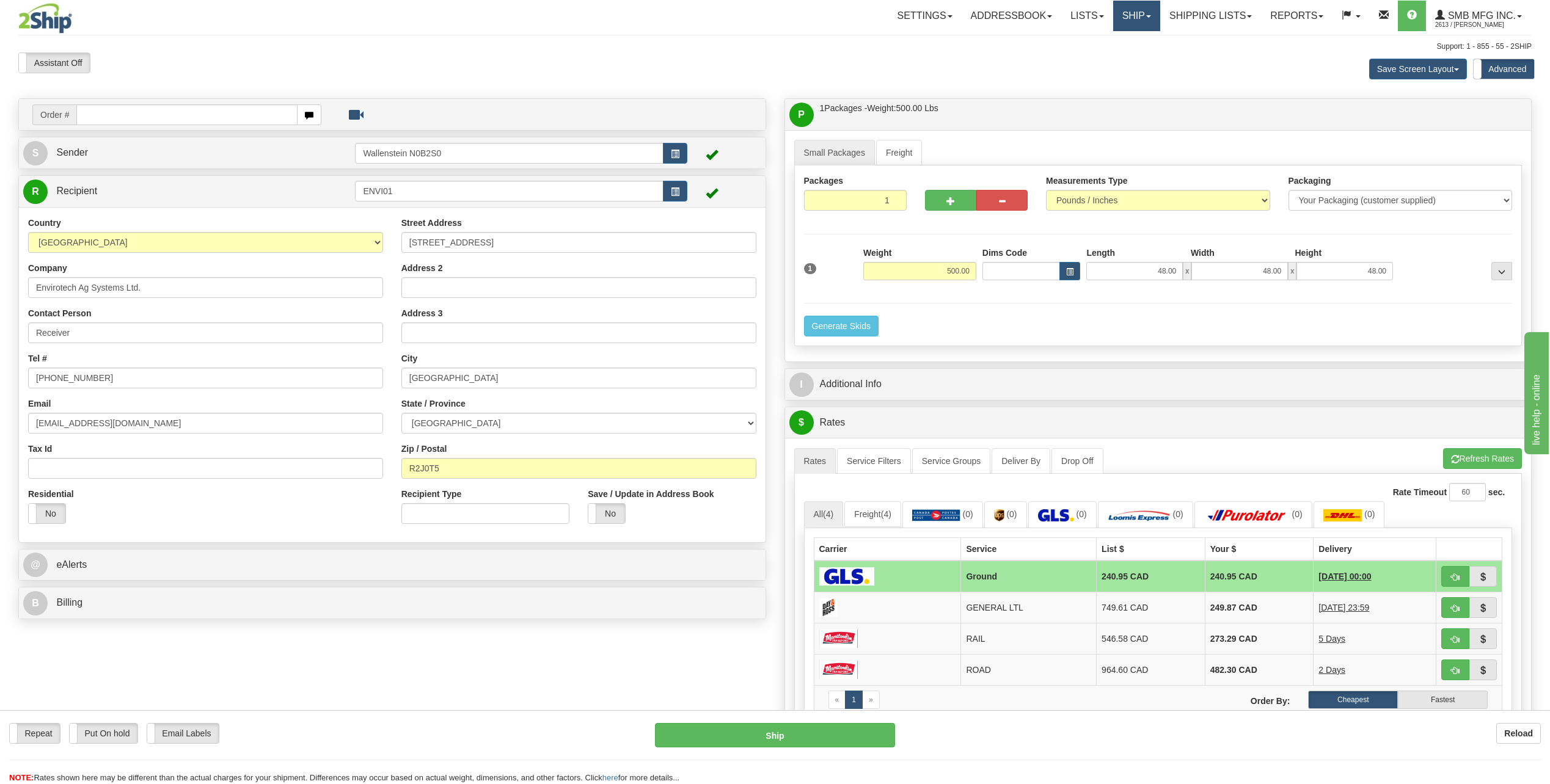
click at [1126, 22] on link "Ship" at bounding box center [1137, 16] width 47 height 31
click at [1112, 43] on link "Ship Screen" at bounding box center [1103, 43] width 111 height 16
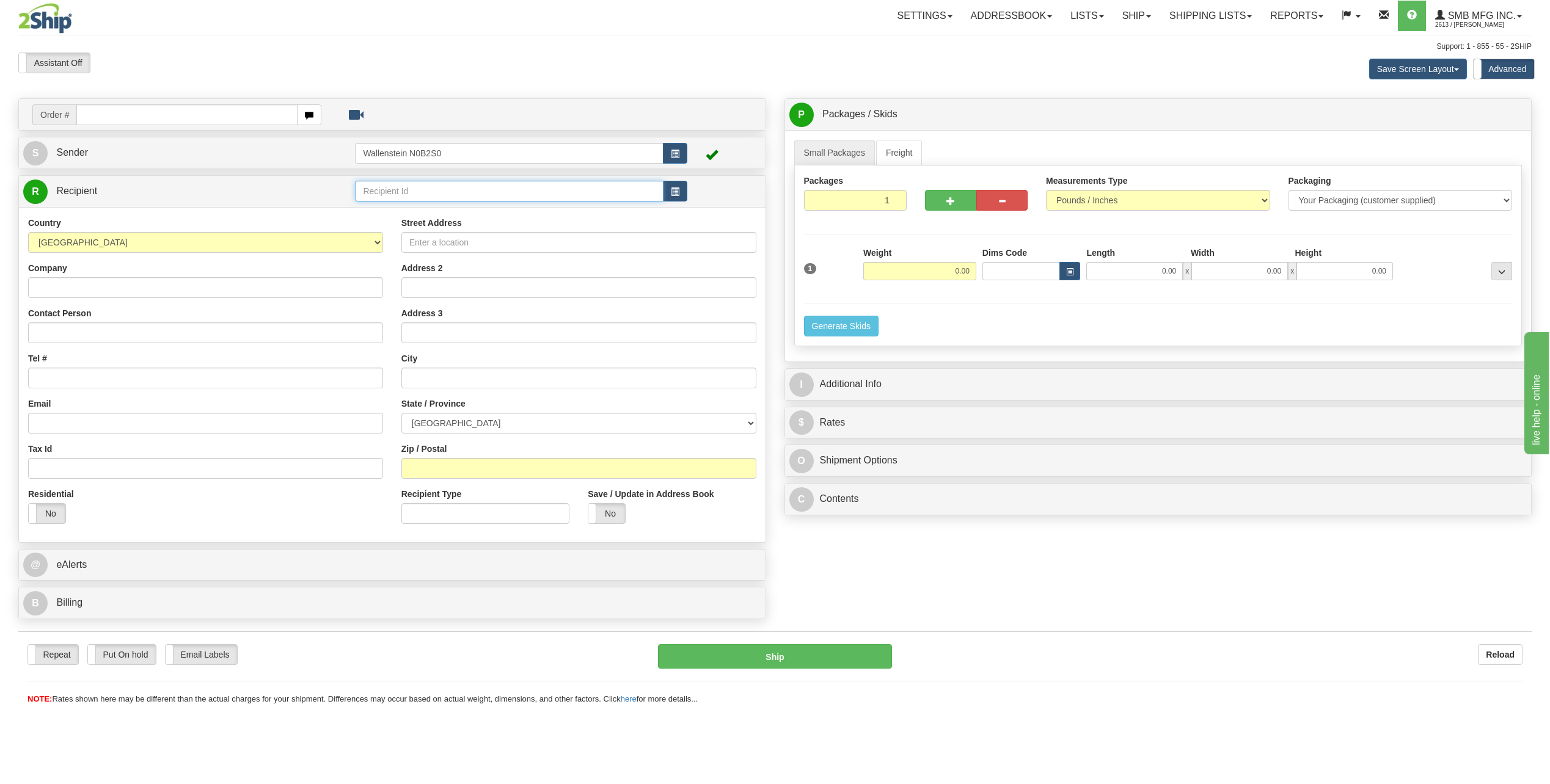
click at [431, 197] on input "text" at bounding box center [509, 191] width 308 height 21
click at [427, 208] on div "SMB" at bounding box center [507, 209] width 297 height 13
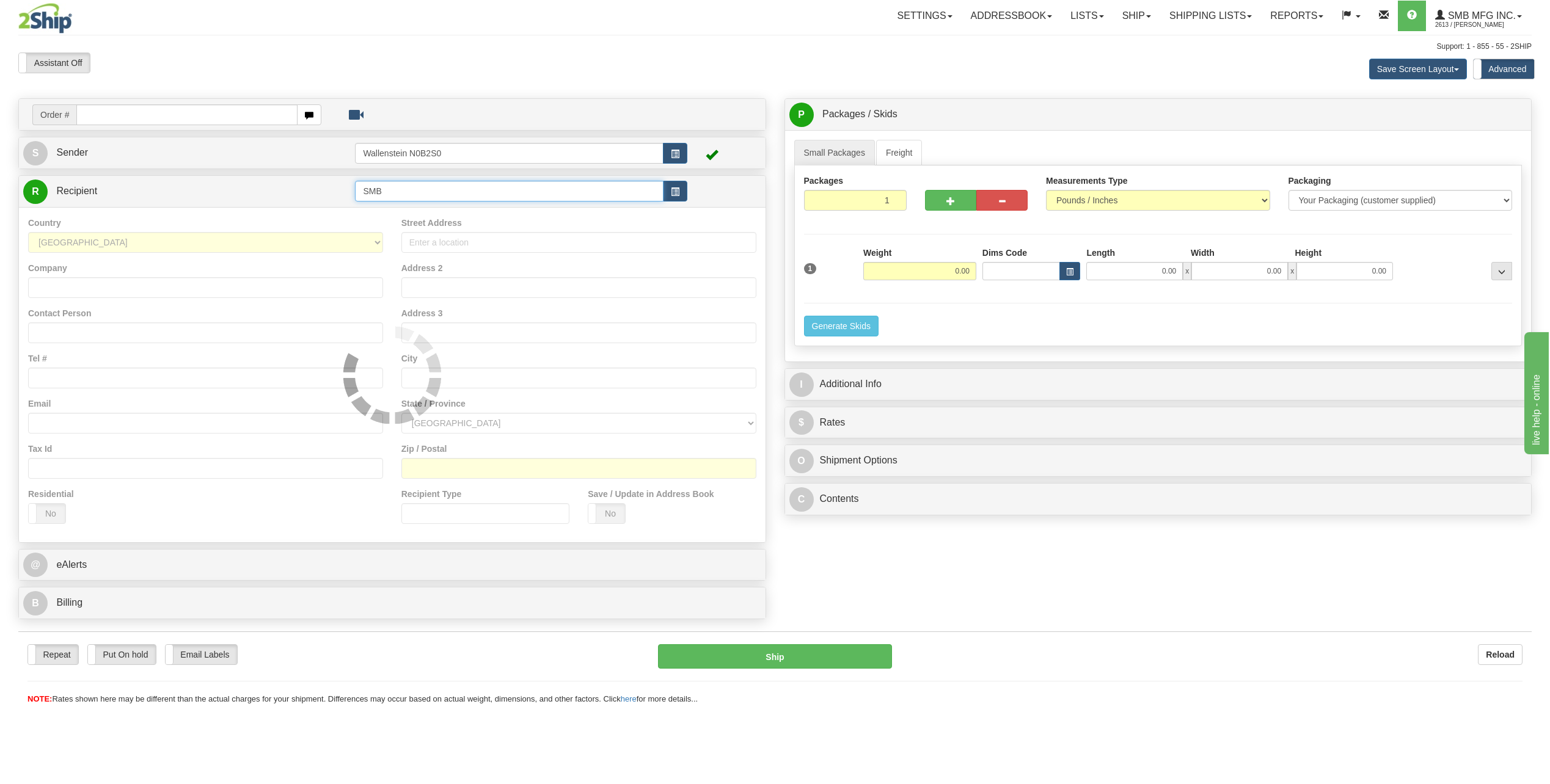
type input "SMB"
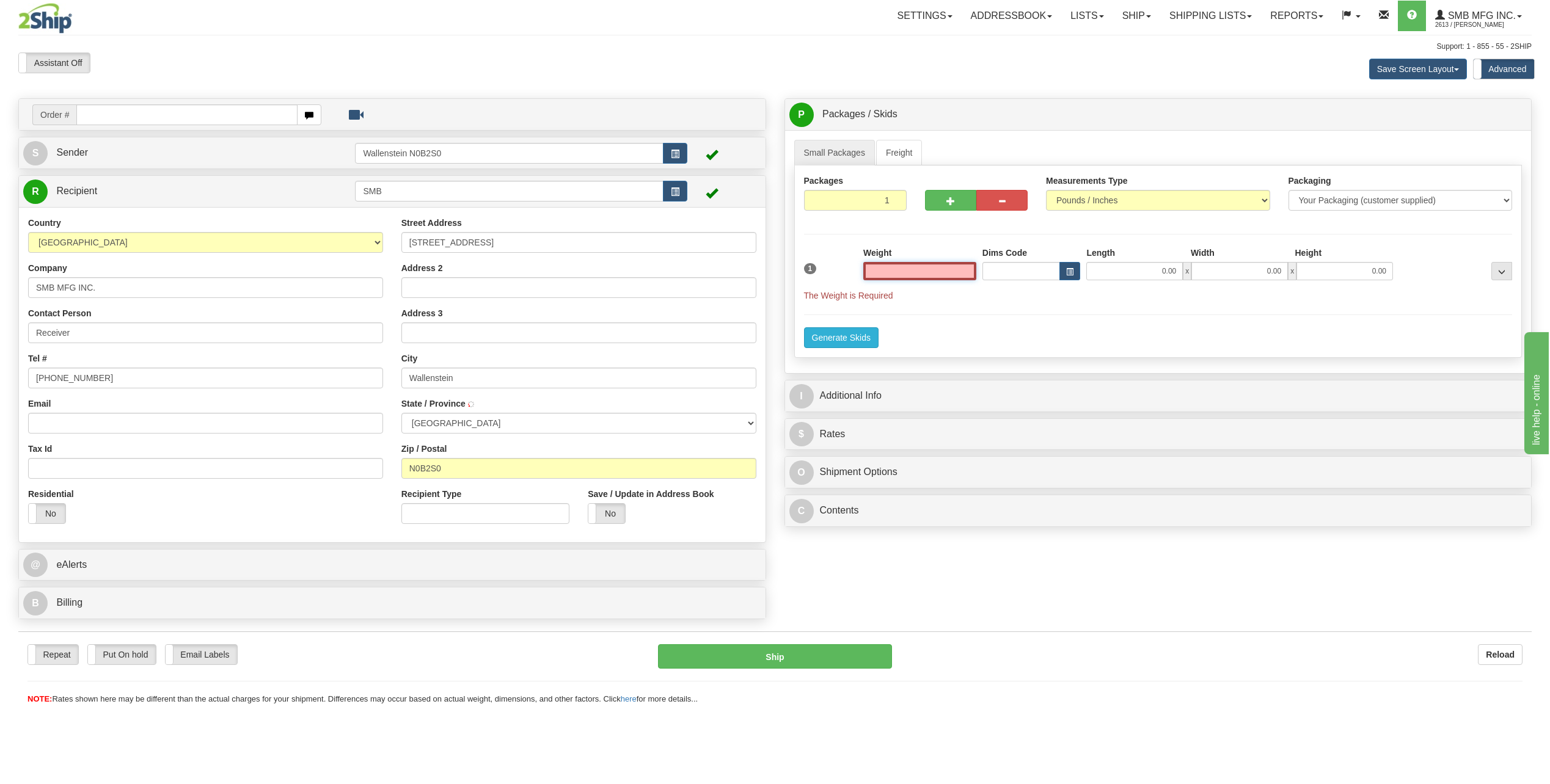
type input "WALLENSTEIN"
type input "200.00"
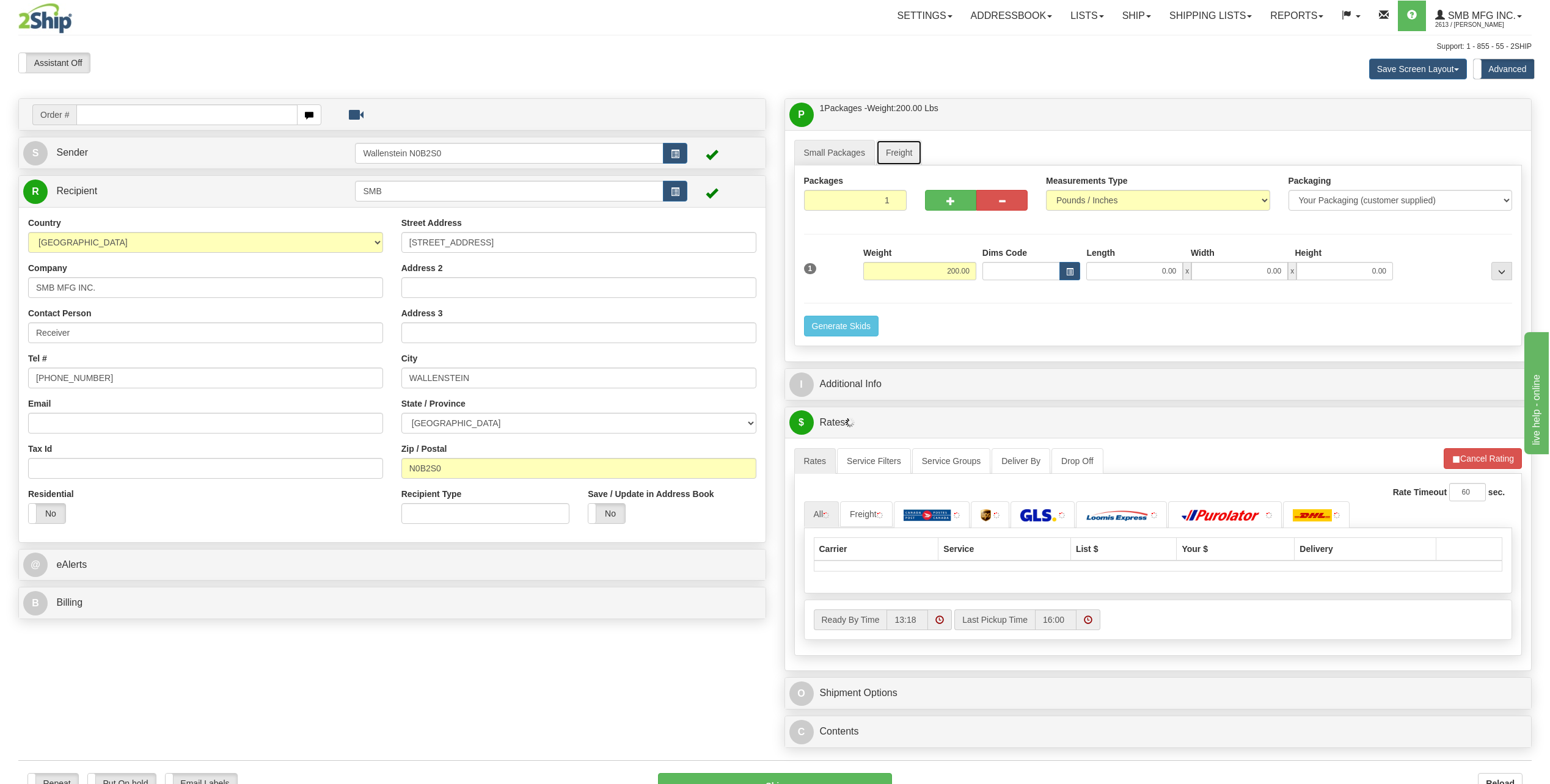
click at [891, 152] on link "Freight" at bounding box center [898, 152] width 46 height 25
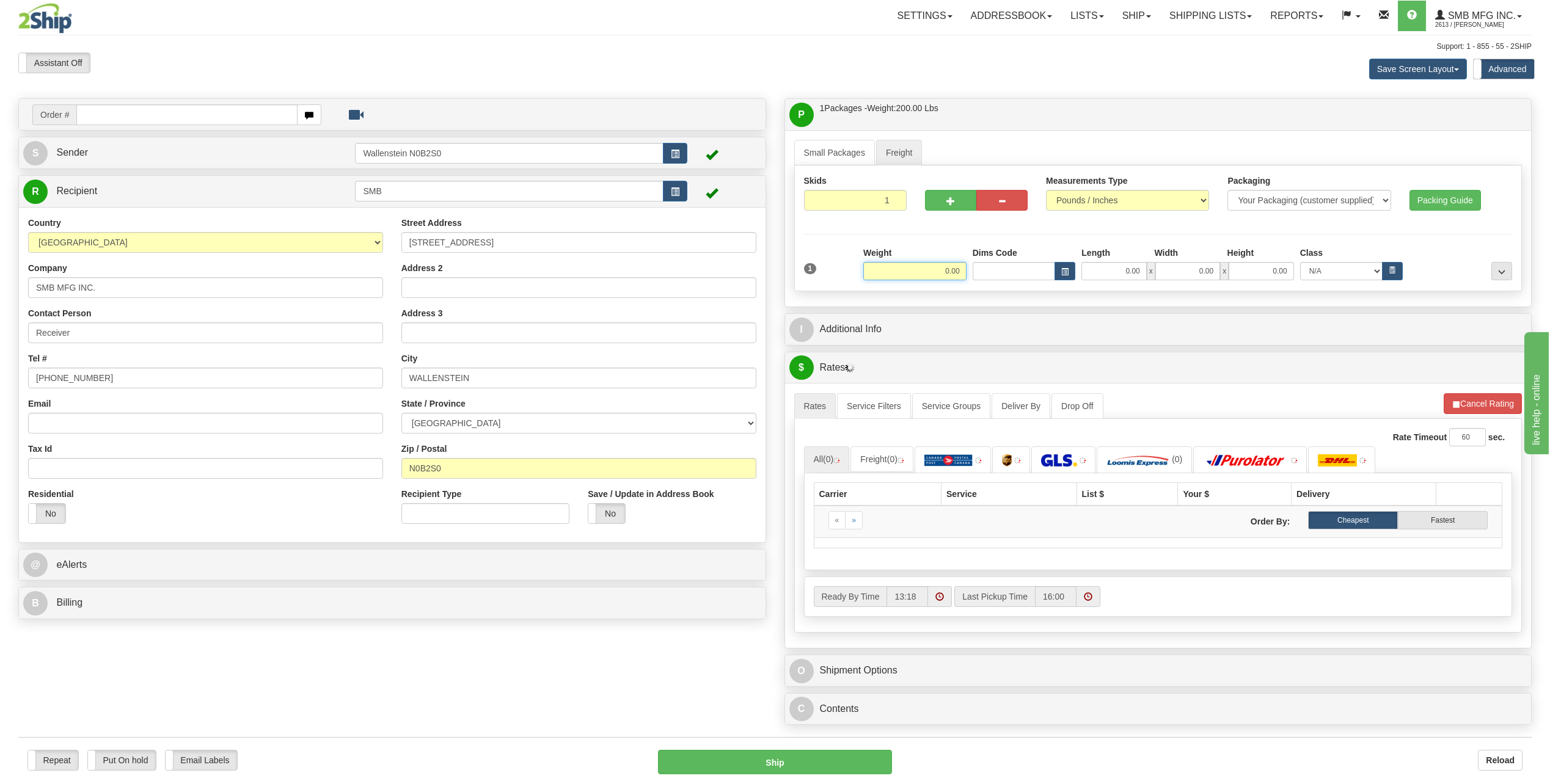
click at [916, 272] on input "0.00" at bounding box center [915, 270] width 103 height 18
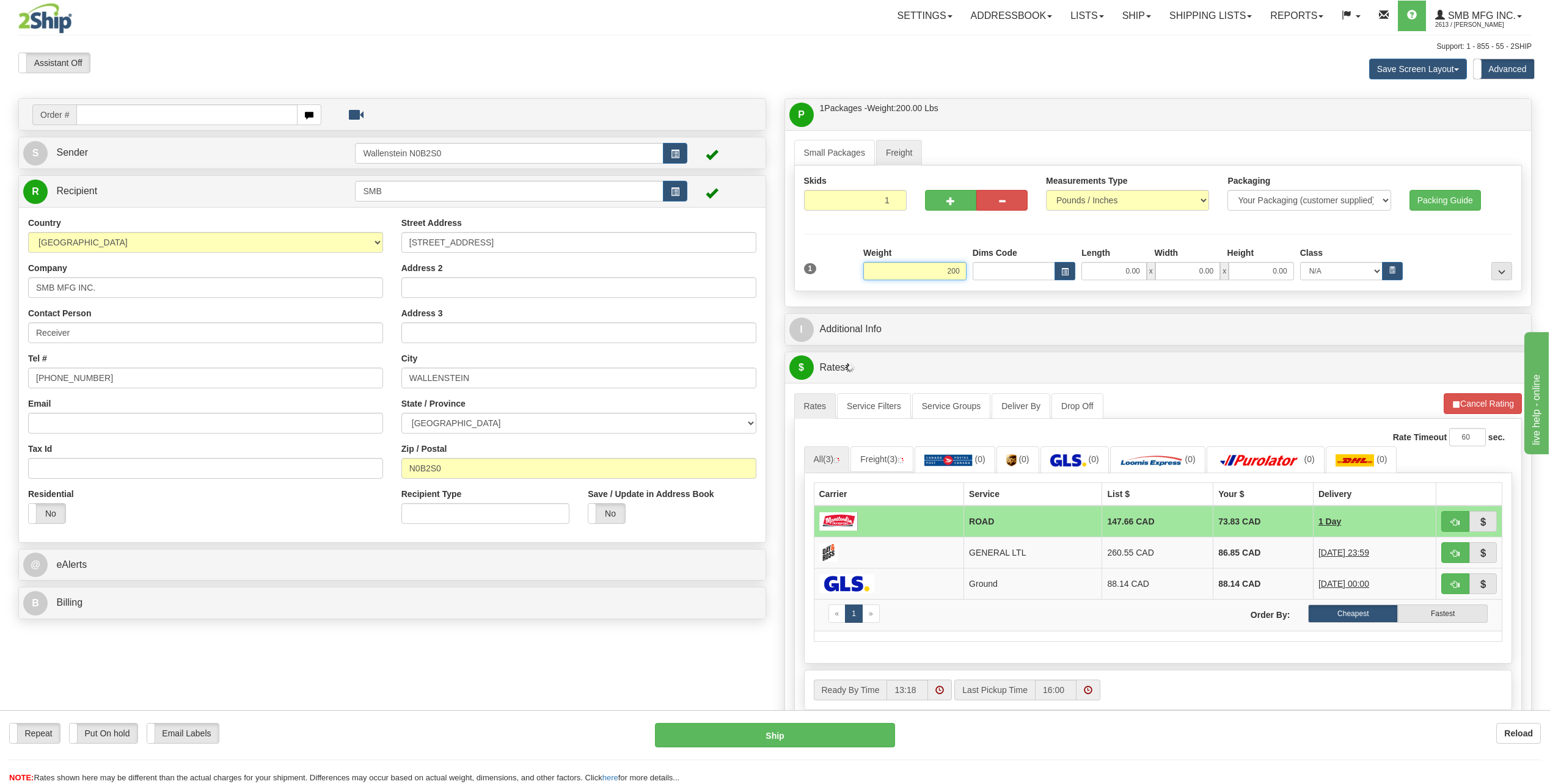
type input "200.00"
click at [909, 153] on link "Freight" at bounding box center [898, 152] width 46 height 25
click at [1086, 262] on input "0.00" at bounding box center [1114, 270] width 65 height 18
type input "48.00"
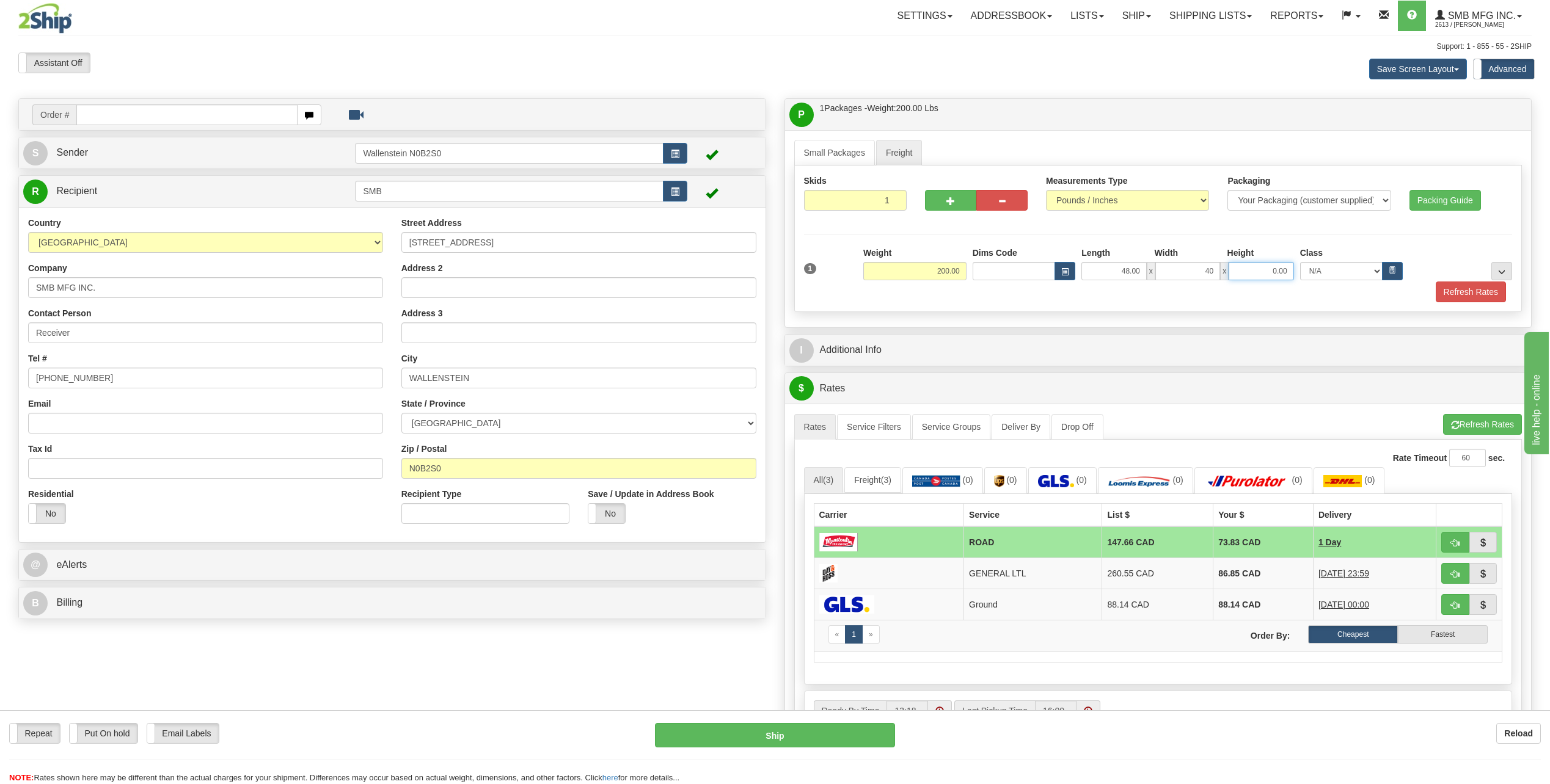
type input "40.00"
type input "24.00"
click at [941, 332] on div "P Packages / Skids 1 Packages - Weight: 200.00 Lbs 1 Skids - Weight: NaN Lbs Sh…" at bounding box center [1158, 472] width 766 height 747
click at [1472, 293] on button "Refresh Rates" at bounding box center [1471, 292] width 71 height 21
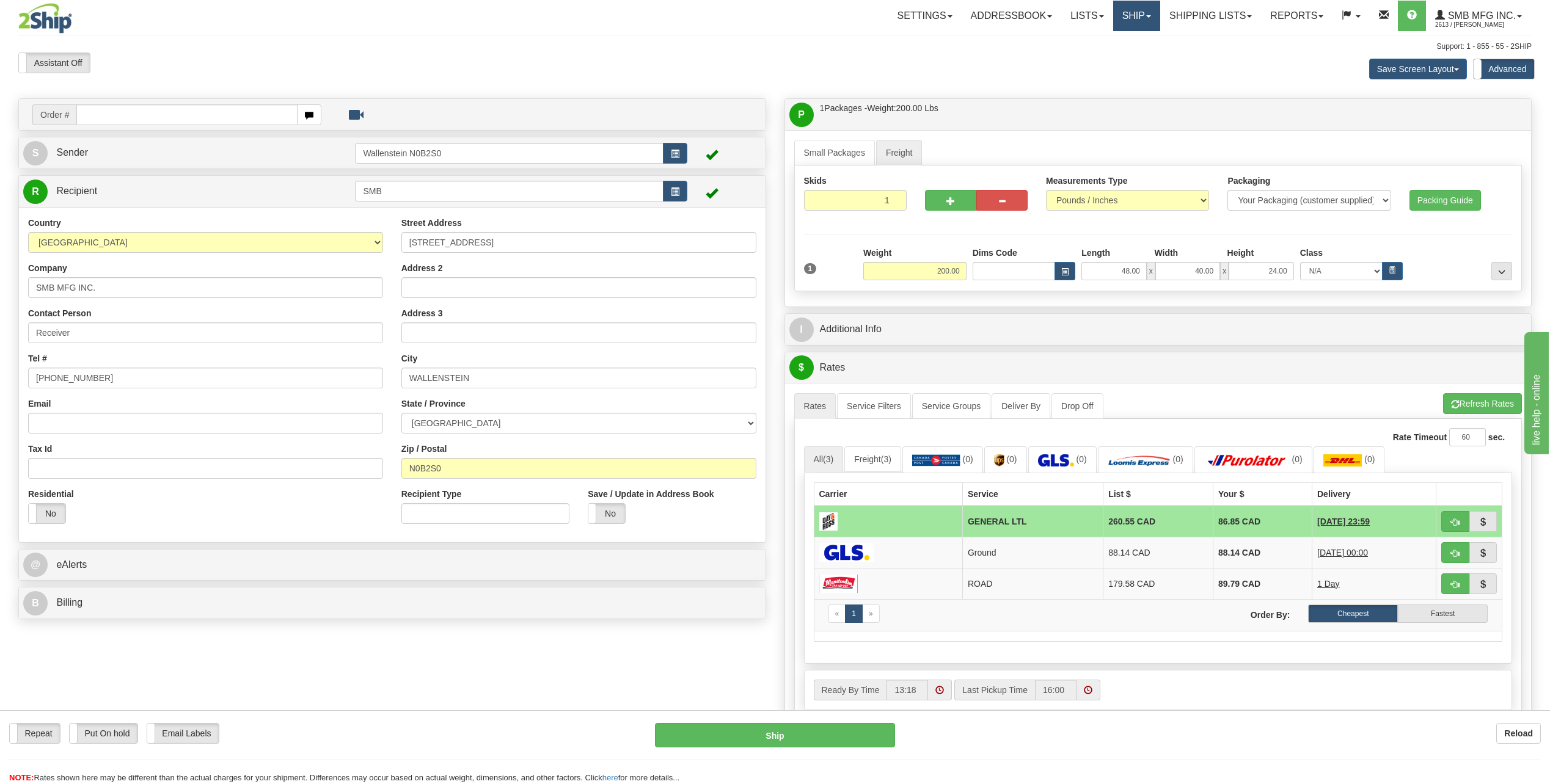
click at [1135, 7] on link "Ship" at bounding box center [1137, 16] width 47 height 31
click at [1084, 40] on span "Ship Screen" at bounding box center [1083, 42] width 46 height 10
